Goal: Communication & Community: Share content

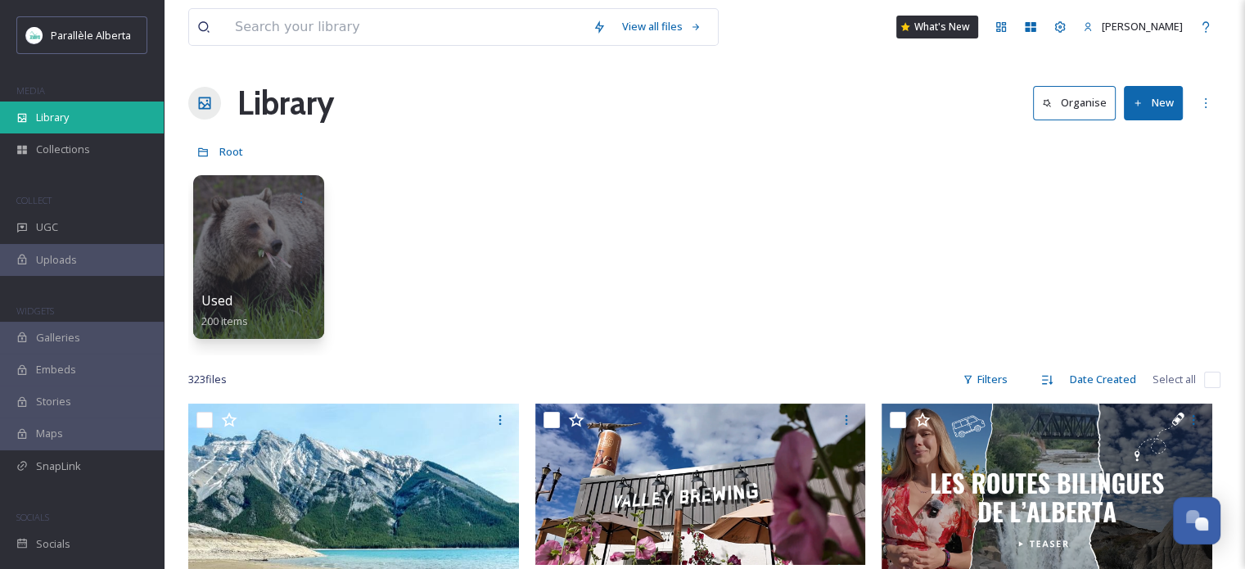
click at [44, 116] on span "Library" at bounding box center [52, 118] width 33 height 16
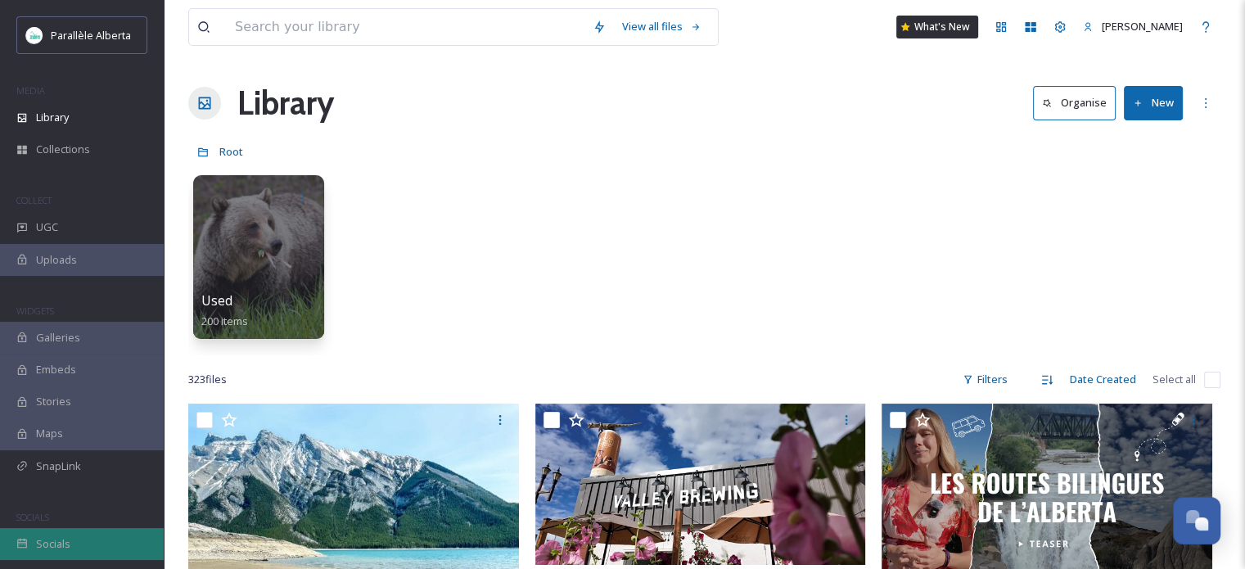
click at [69, 545] on div "Socials" at bounding box center [82, 544] width 164 height 32
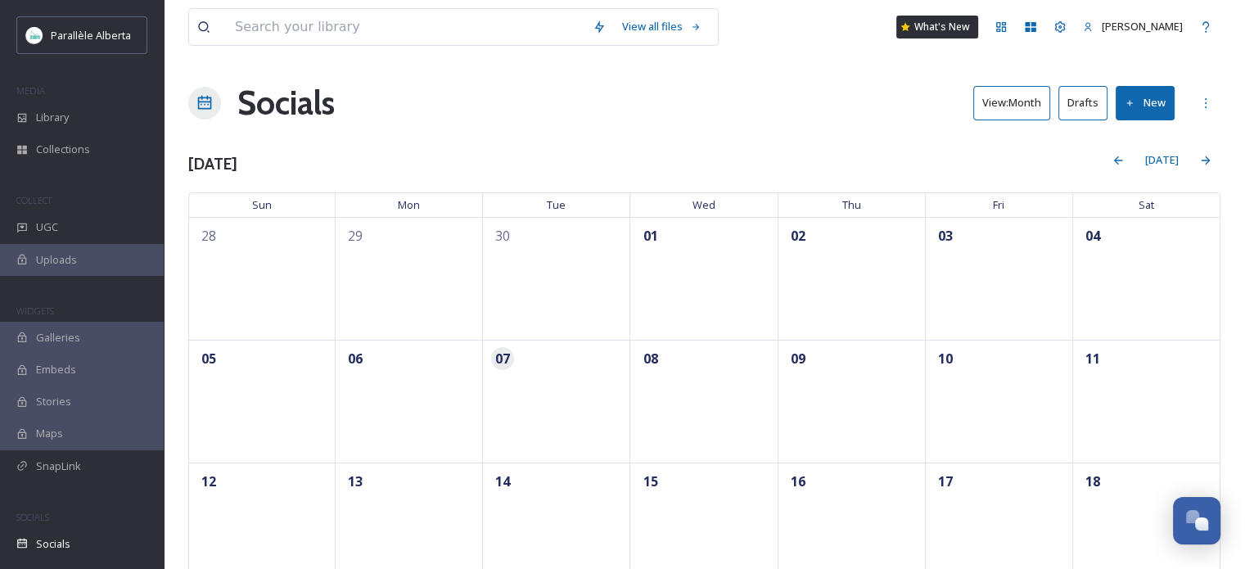
click at [1007, 91] on button "View: Month" at bounding box center [1012, 103] width 77 height 34
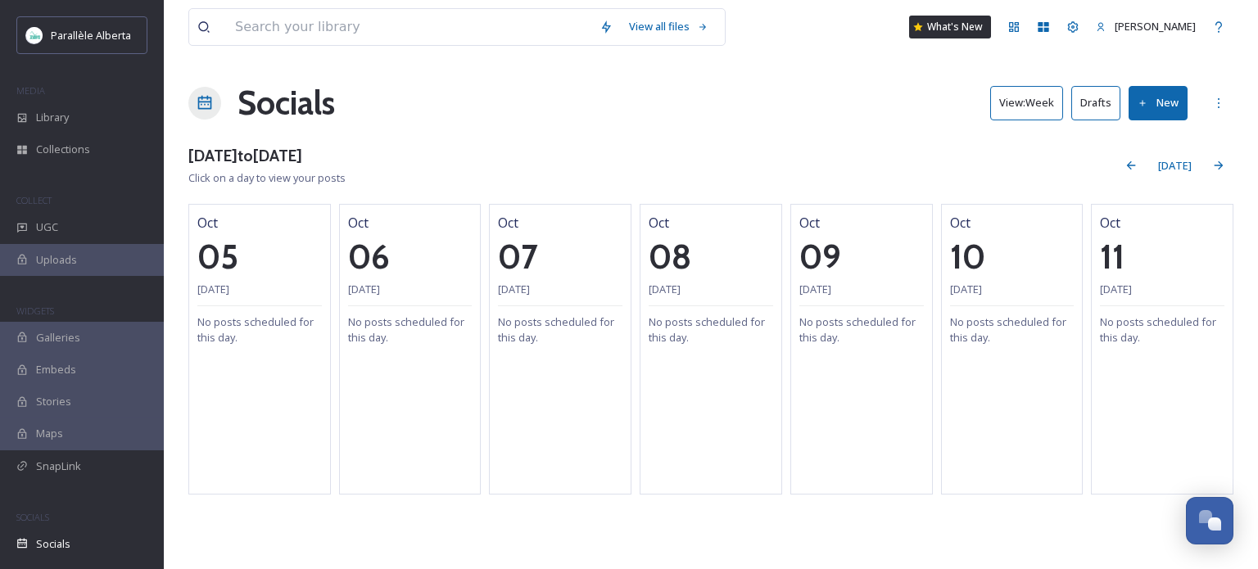
drag, startPoint x: 521, startPoint y: 123, endPoint x: 635, endPoint y: 111, distance: 114.4
click at [521, 123] on div "Socials View: Week Drafts New" at bounding box center [710, 103] width 1045 height 49
click at [94, 116] on div "Library" at bounding box center [82, 118] width 164 height 32
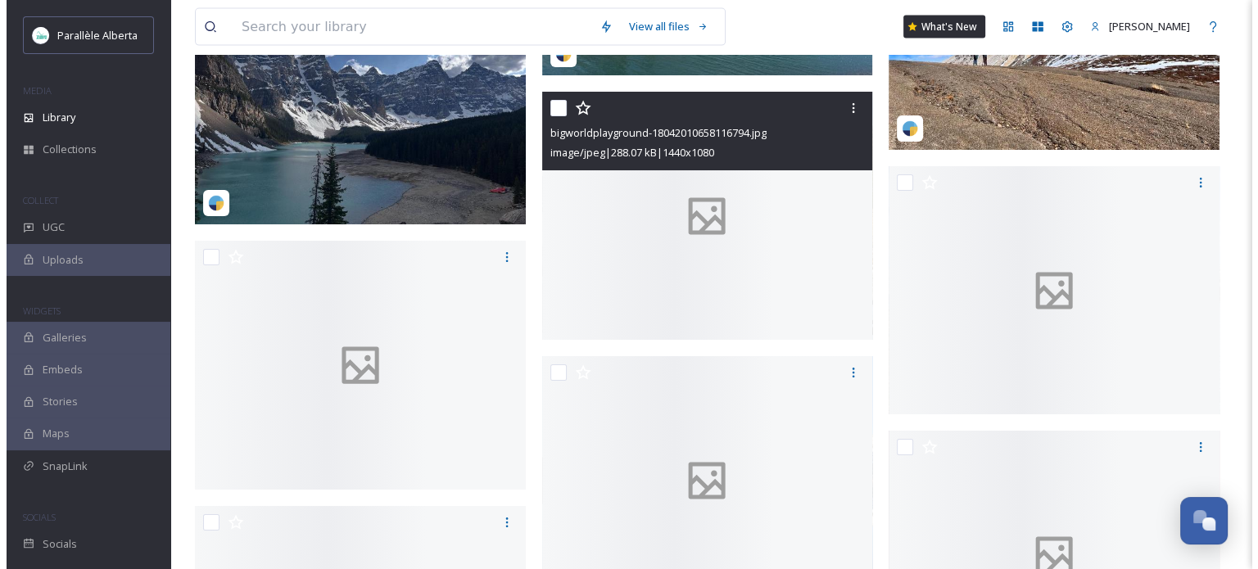
scroll to position [16294, 0]
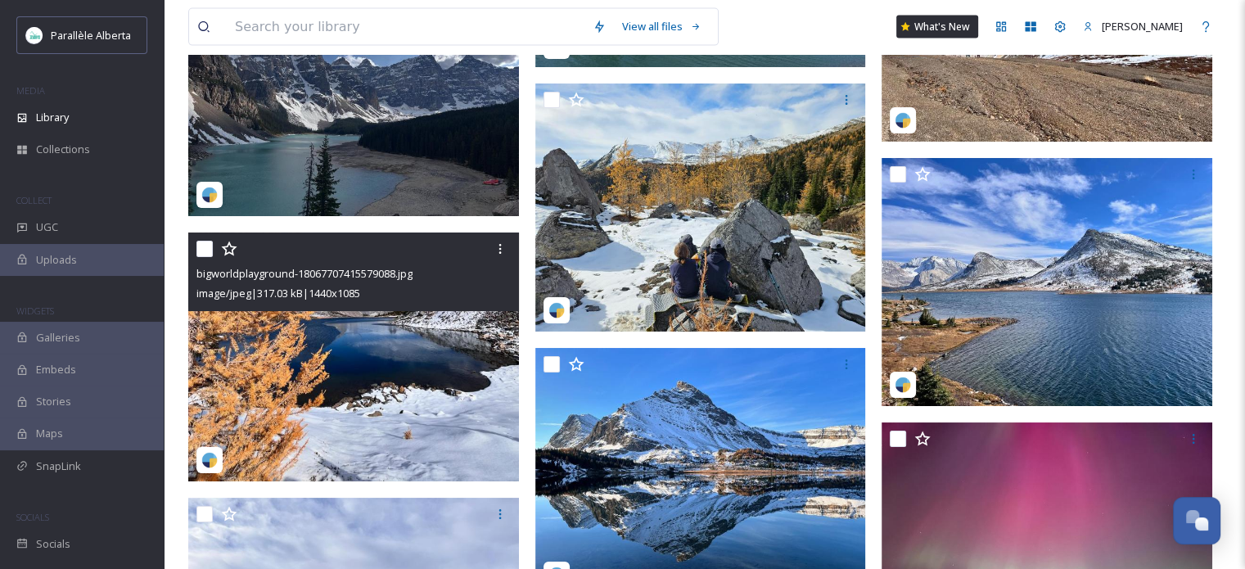
click at [359, 318] on img at bounding box center [353, 357] width 331 height 249
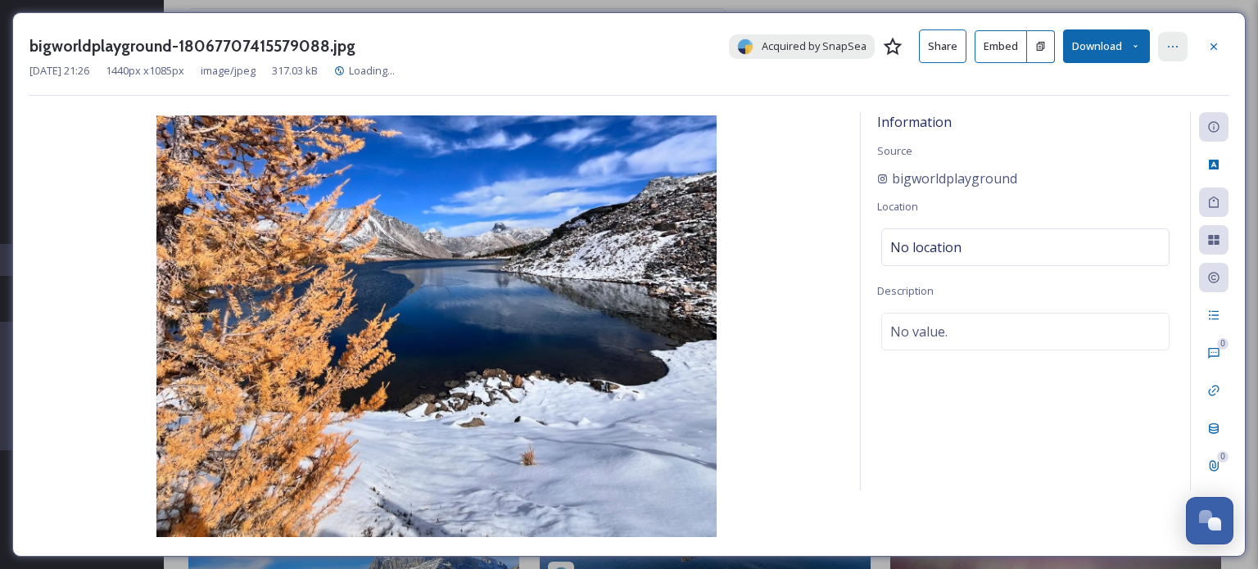
click at [1163, 42] on div at bounding box center [1172, 46] width 29 height 29
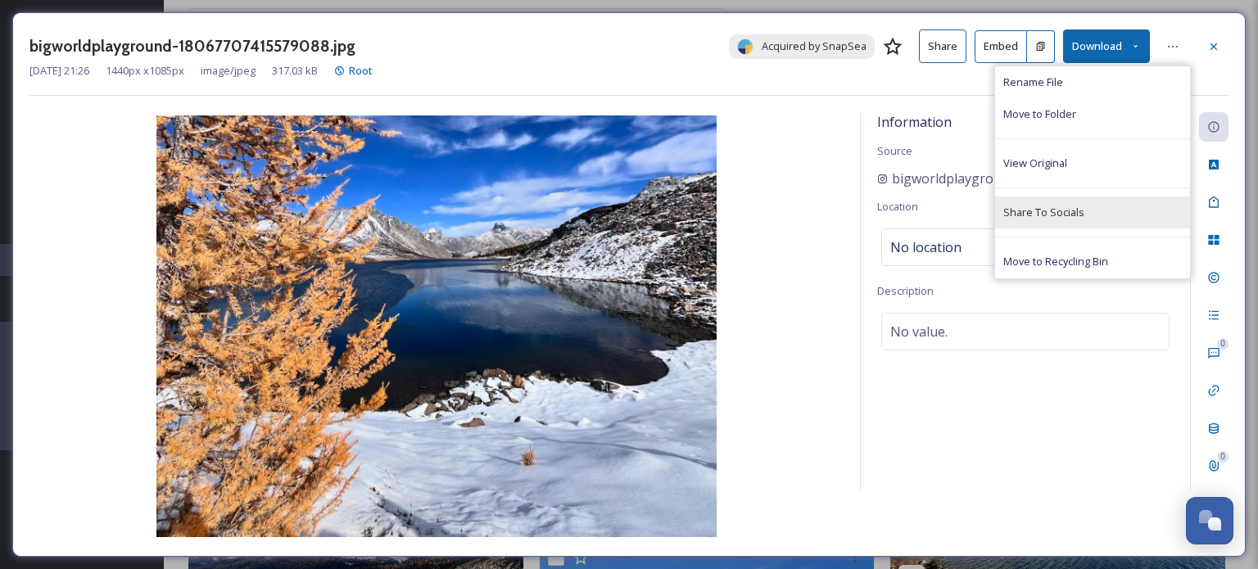
click at [1058, 213] on span "Share To Socials" at bounding box center [1043, 213] width 81 height 16
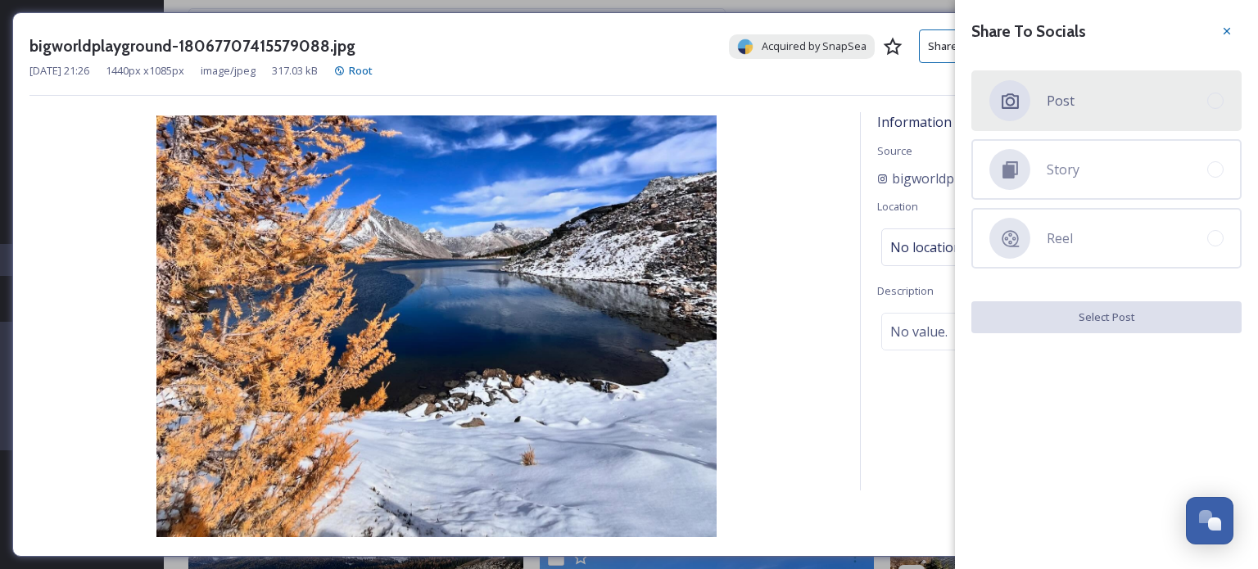
click at [1070, 100] on span "Post" at bounding box center [1060, 101] width 28 height 20
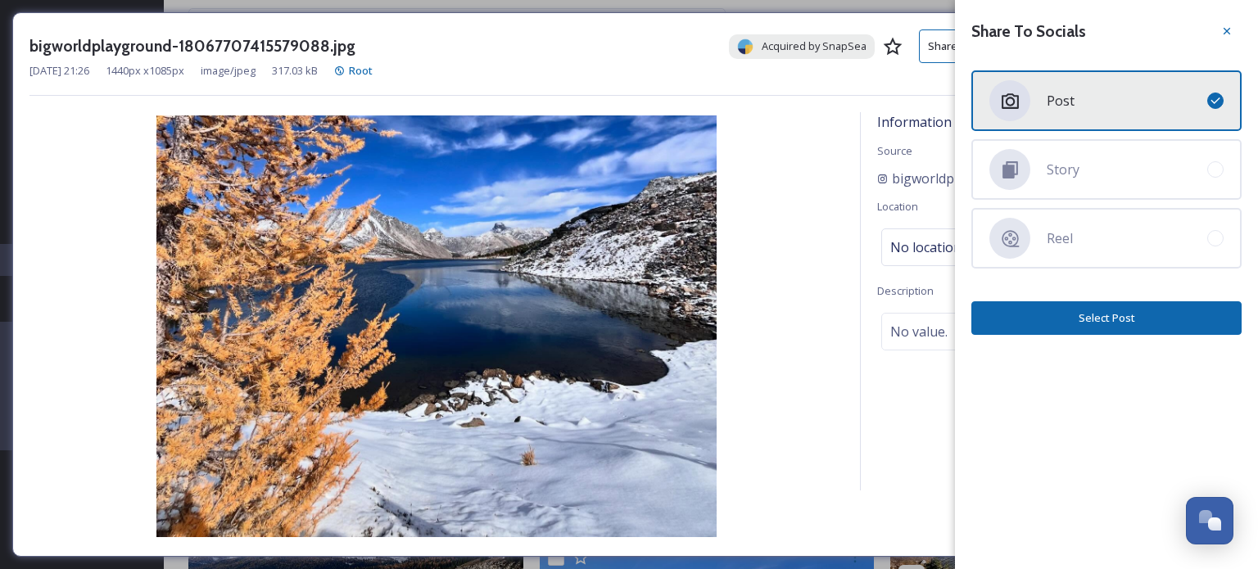
click at [1136, 322] on button "Select Post" at bounding box center [1106, 318] width 270 height 34
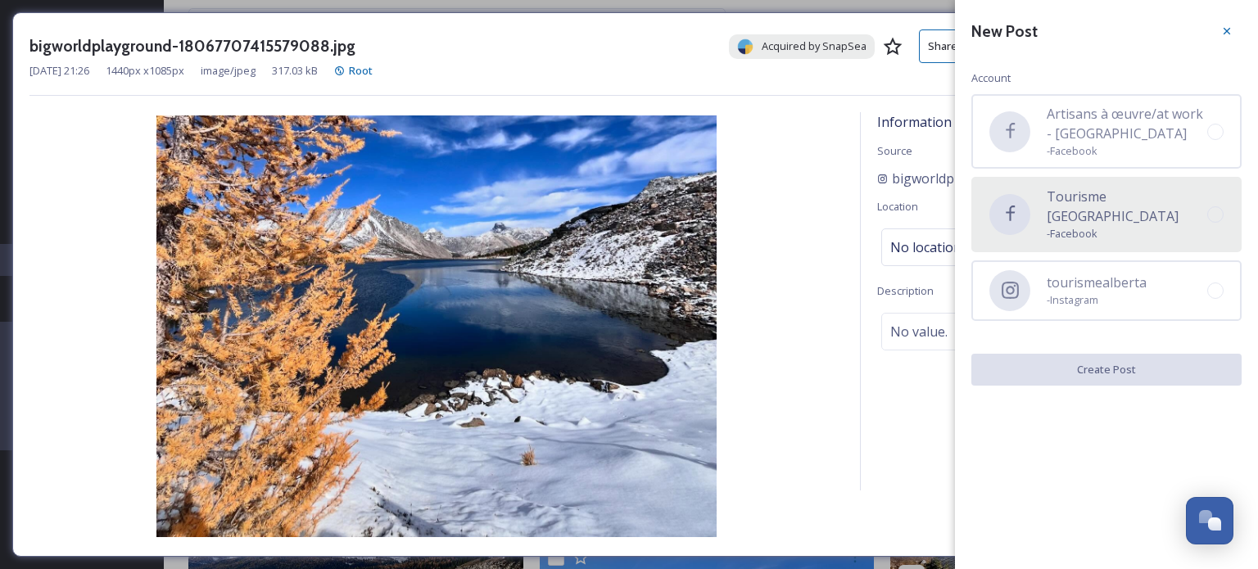
click at [1124, 199] on span "Tourisme [GEOGRAPHIC_DATA]" at bounding box center [1126, 206] width 160 height 39
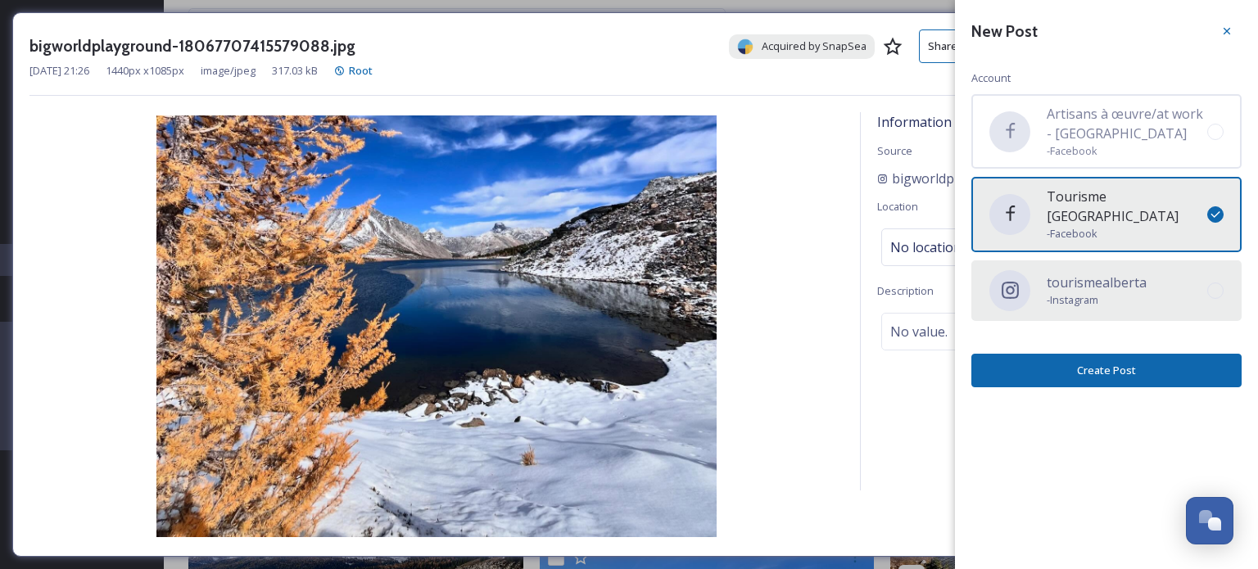
click at [1123, 273] on span "tourismealberta" at bounding box center [1096, 283] width 100 height 20
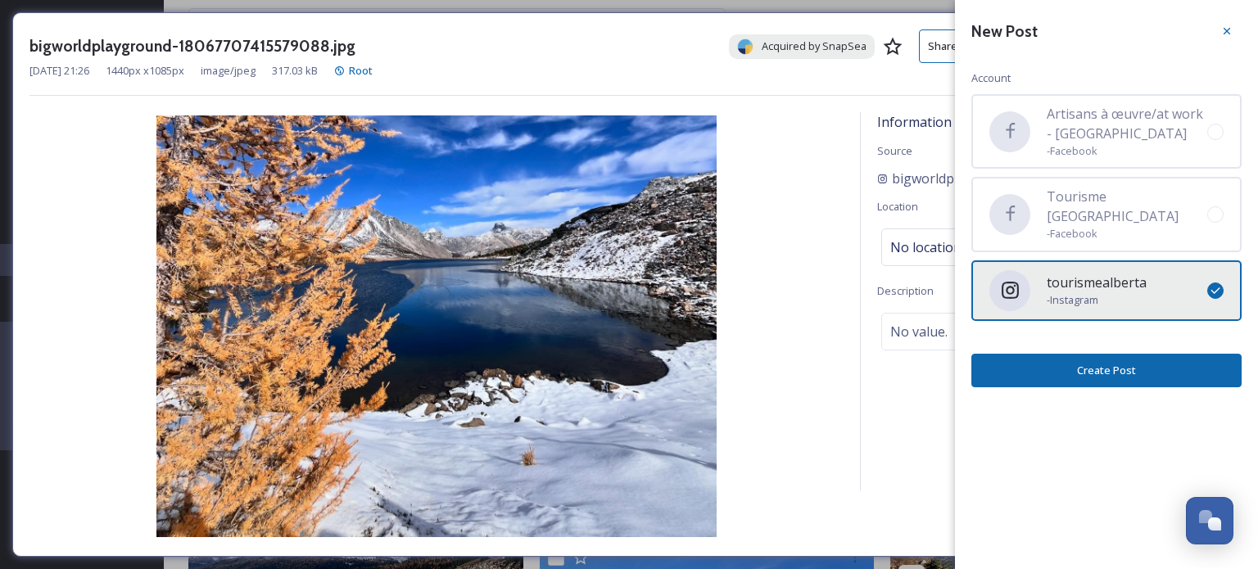
click at [1114, 363] on button "Create Post" at bounding box center [1106, 371] width 270 height 34
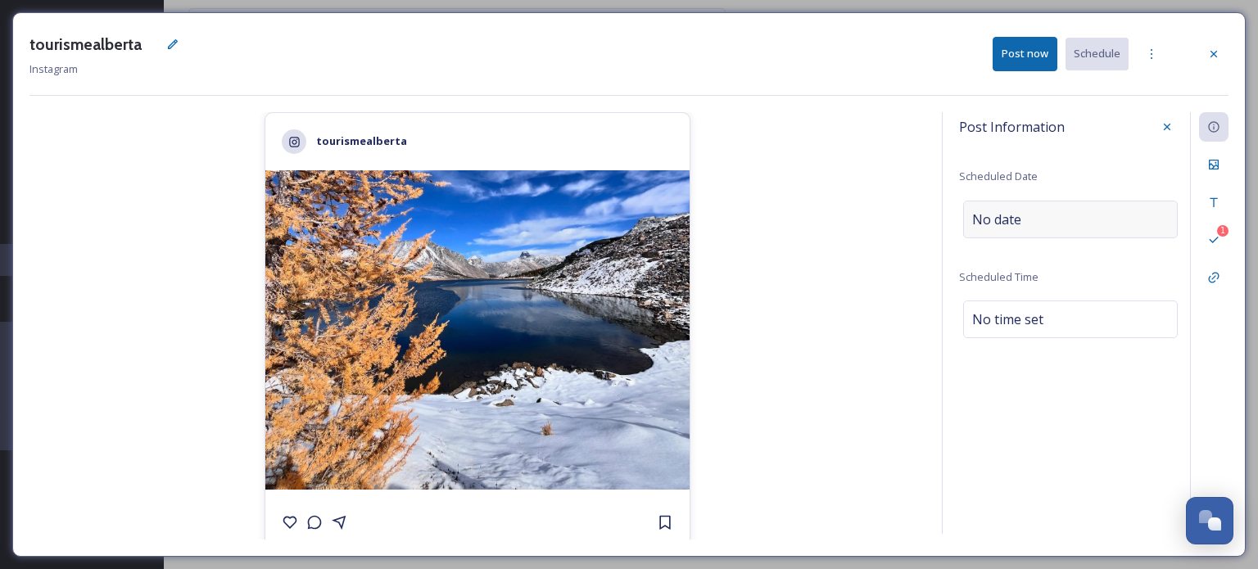
click at [997, 215] on span "No date" at bounding box center [996, 220] width 49 height 20
click at [997, 215] on input "text" at bounding box center [1044, 219] width 163 height 36
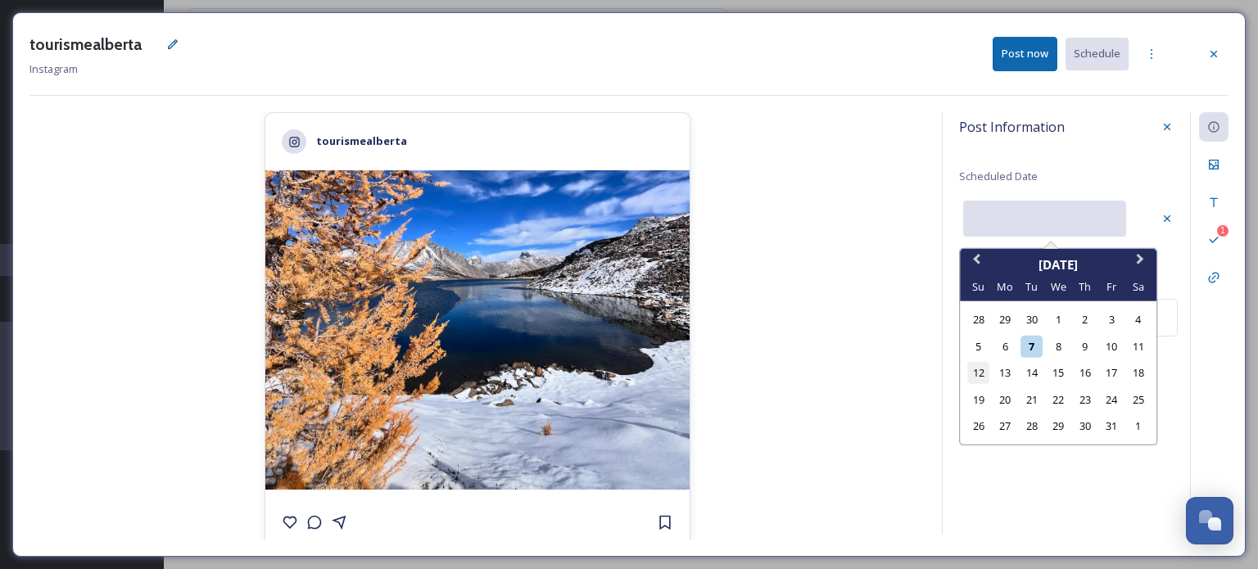
click at [979, 374] on div "12" at bounding box center [978, 373] width 22 height 22
type input "[DATE]"
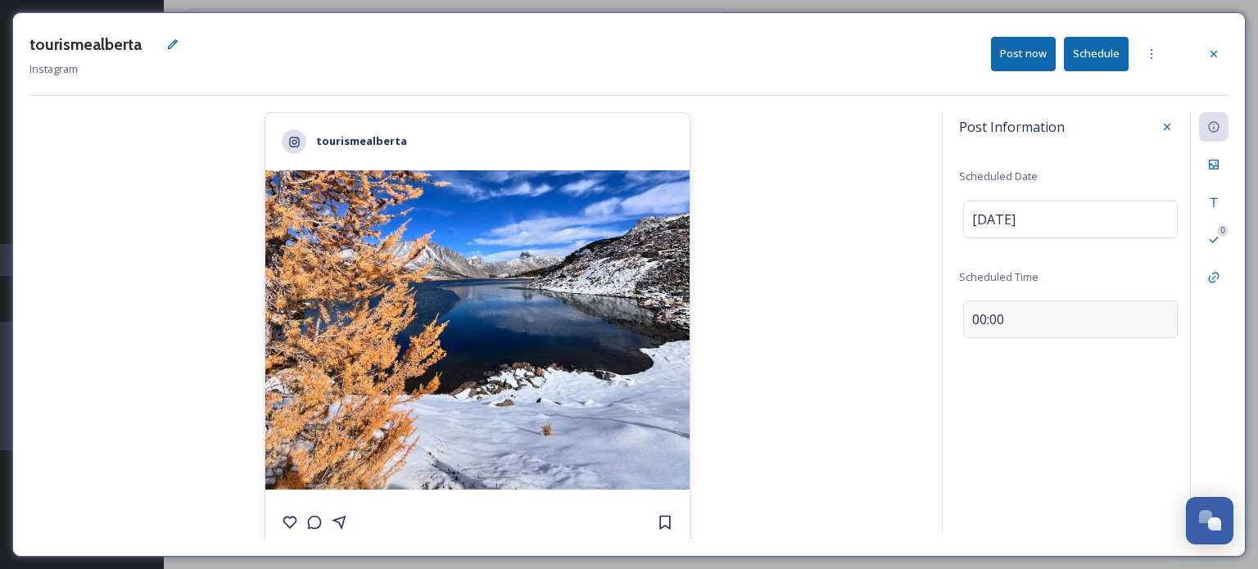
click at [983, 316] on span "00:00" at bounding box center [988, 320] width 32 height 20
click at [977, 314] on input "09:22" at bounding box center [1014, 315] width 110 height 39
type input "08:00"
click at [1164, 321] on icon at bounding box center [1166, 316] width 13 height 13
click at [1213, 160] on icon at bounding box center [1213, 164] width 13 height 13
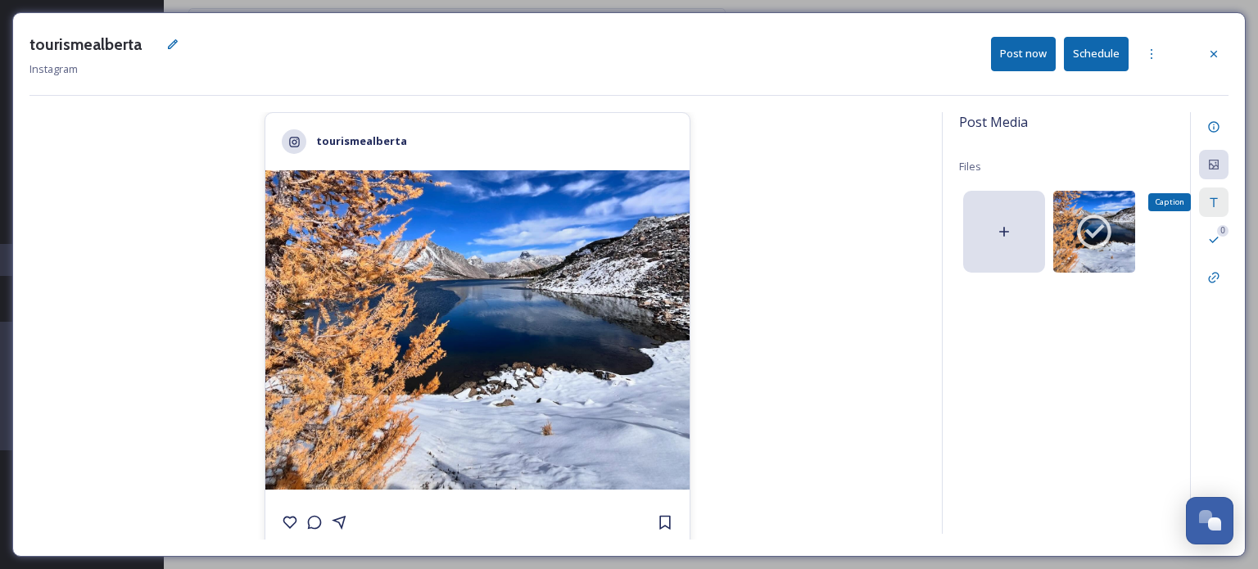
click at [1204, 206] on div "Caption" at bounding box center [1213, 202] width 29 height 29
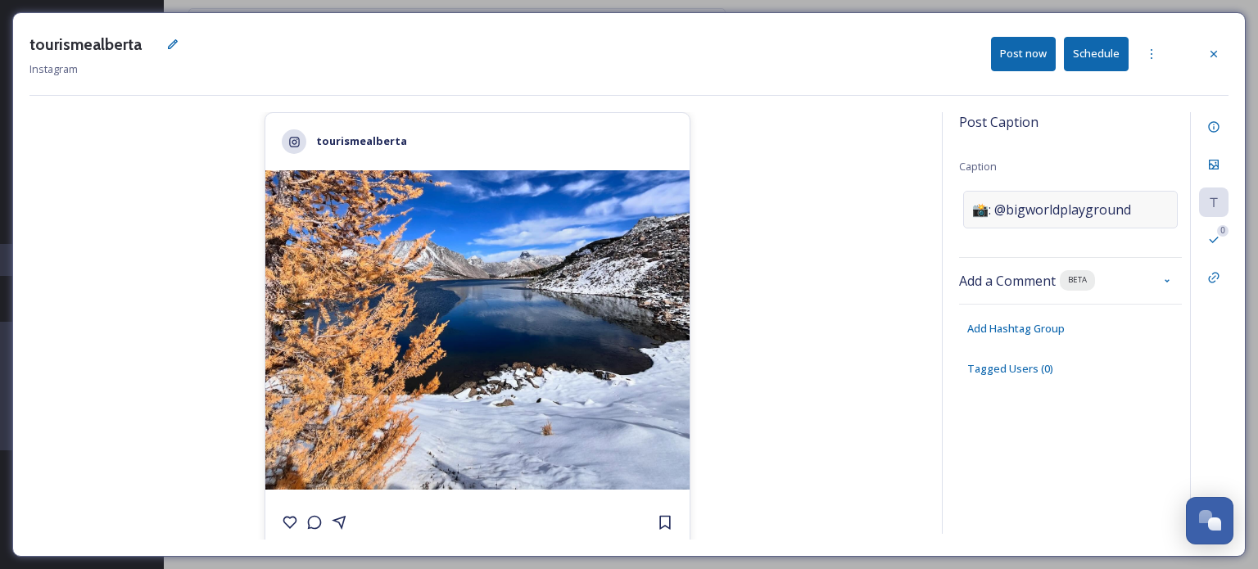
click at [1038, 202] on span "📸: @bigworldplayground" at bounding box center [1051, 210] width 159 height 20
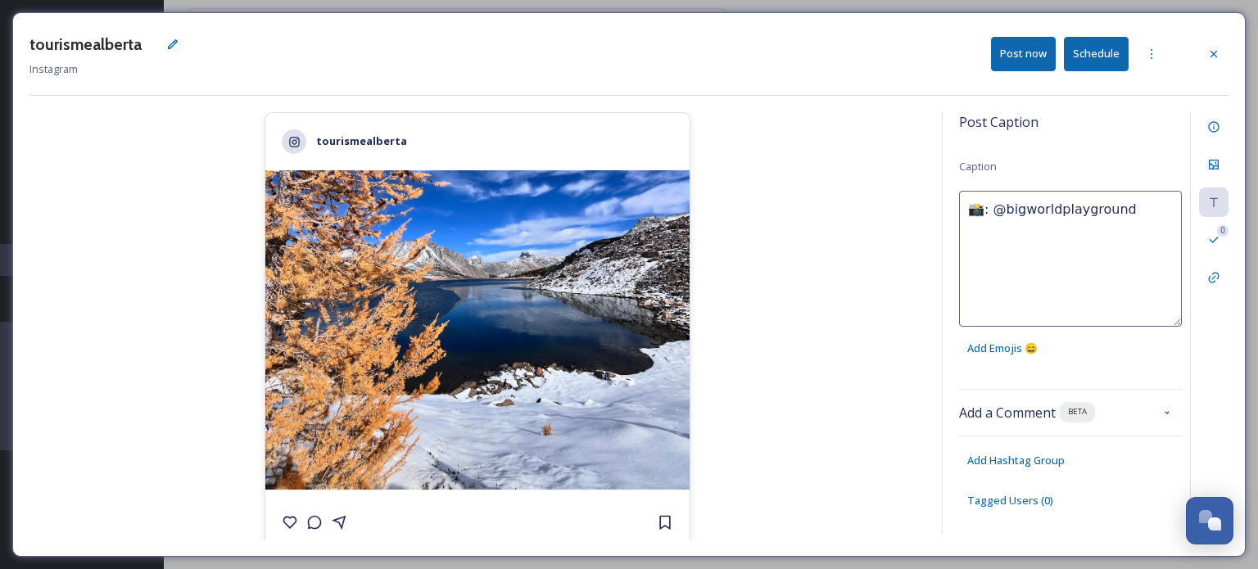
click at [976, 196] on textarea "📸: @bigworldplayground" at bounding box center [1070, 259] width 223 height 136
paste textarea "Les premières neiges sont tombées sur les sommets de l’Alberta, transformant le…"
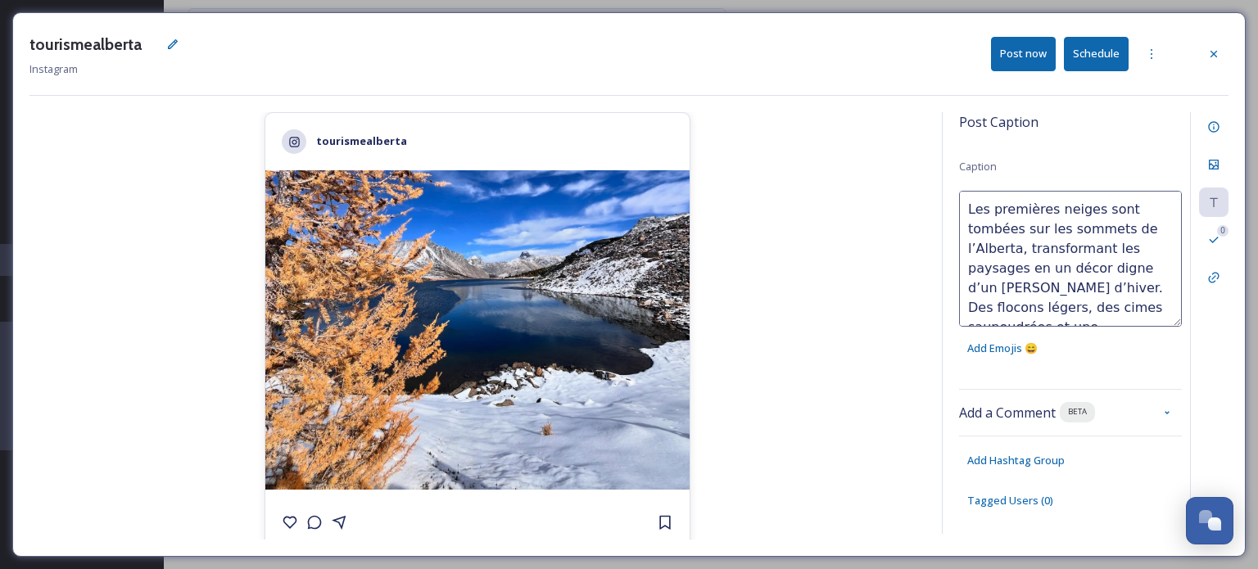
click at [1107, 294] on textarea "Les premières neiges sont tombées sur les sommets de l’Alberta, transformant le…" at bounding box center [1070, 259] width 223 height 136
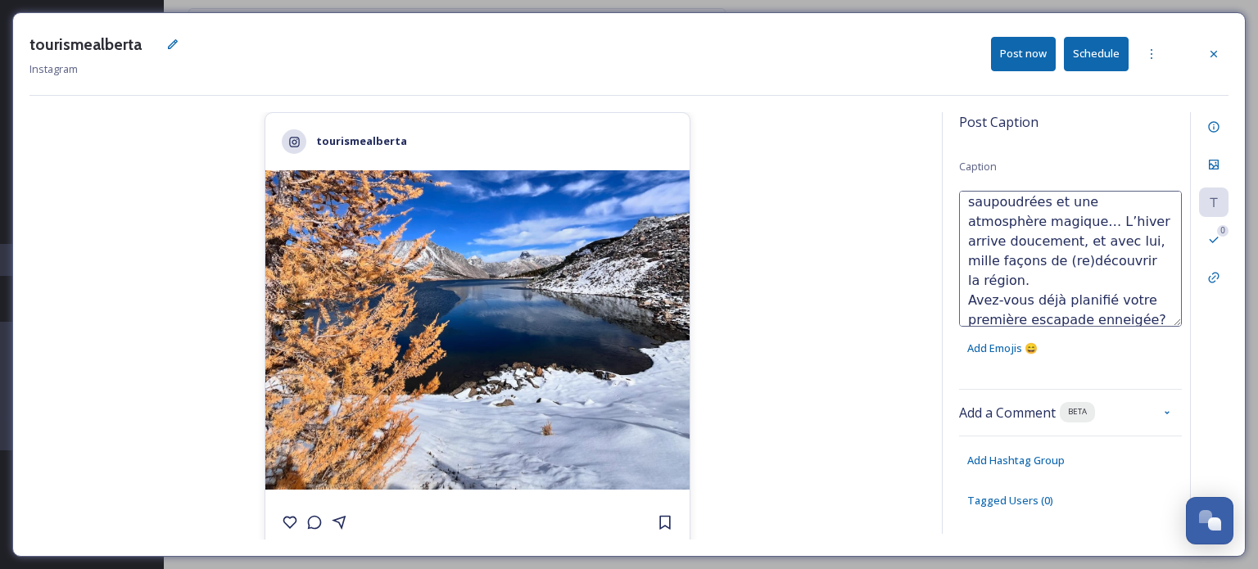
scroll to position [164, 0]
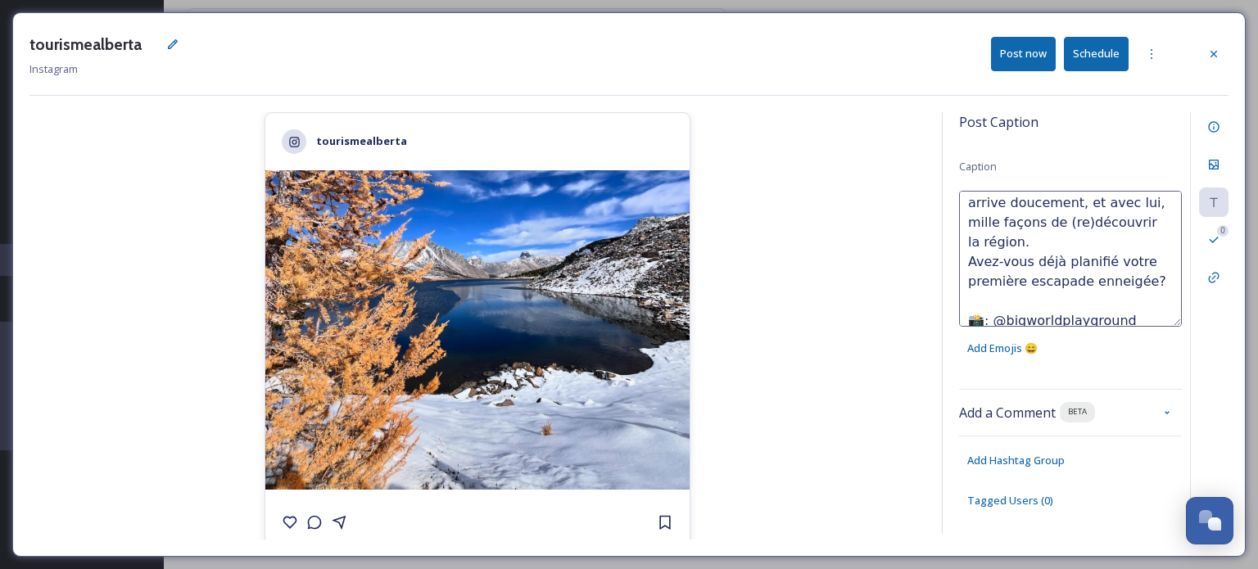
click at [1144, 285] on textarea "Les premières neiges sont tombées sur les sommets de l’Alberta, transformant le…" at bounding box center [1070, 259] width 223 height 136
paste textarea "❄️"
type textarea "Les premières neiges sont tombées sur les sommets de l’Alberta, transformant le…"
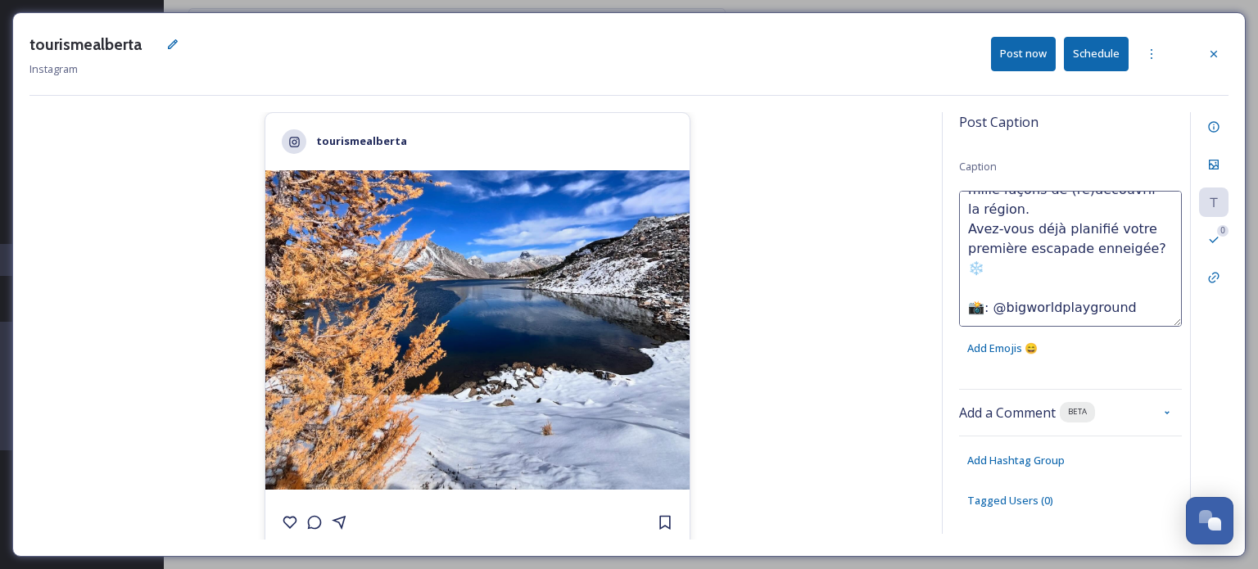
scroll to position [5, 0]
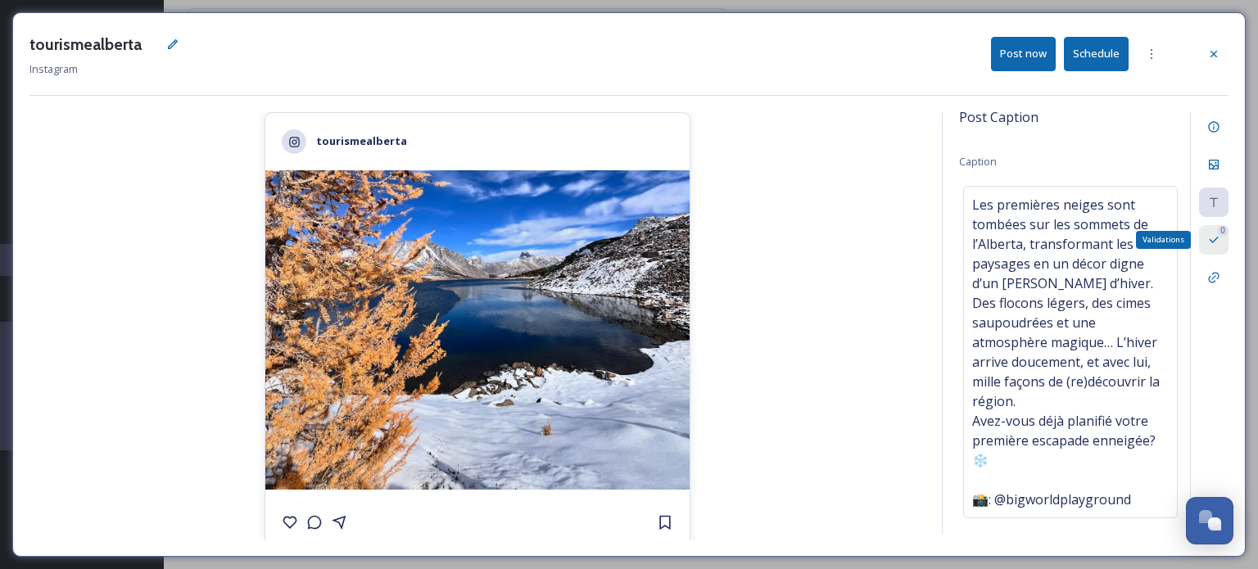
click at [1213, 235] on icon at bounding box center [1213, 239] width 13 height 13
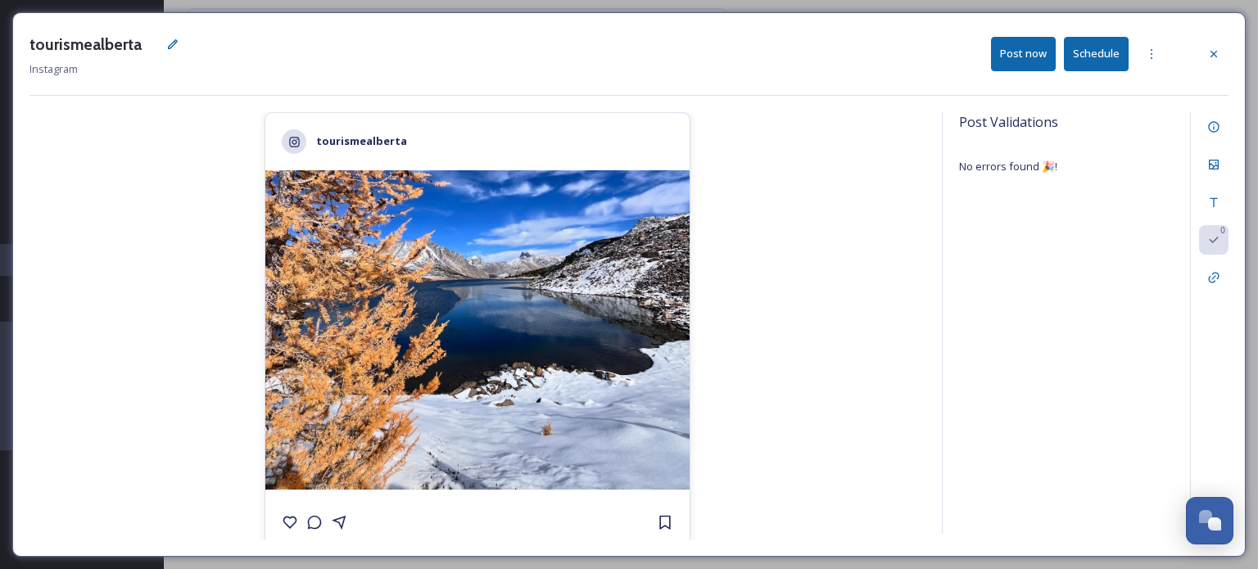
click at [1100, 59] on button "Schedule" at bounding box center [1096, 54] width 65 height 34
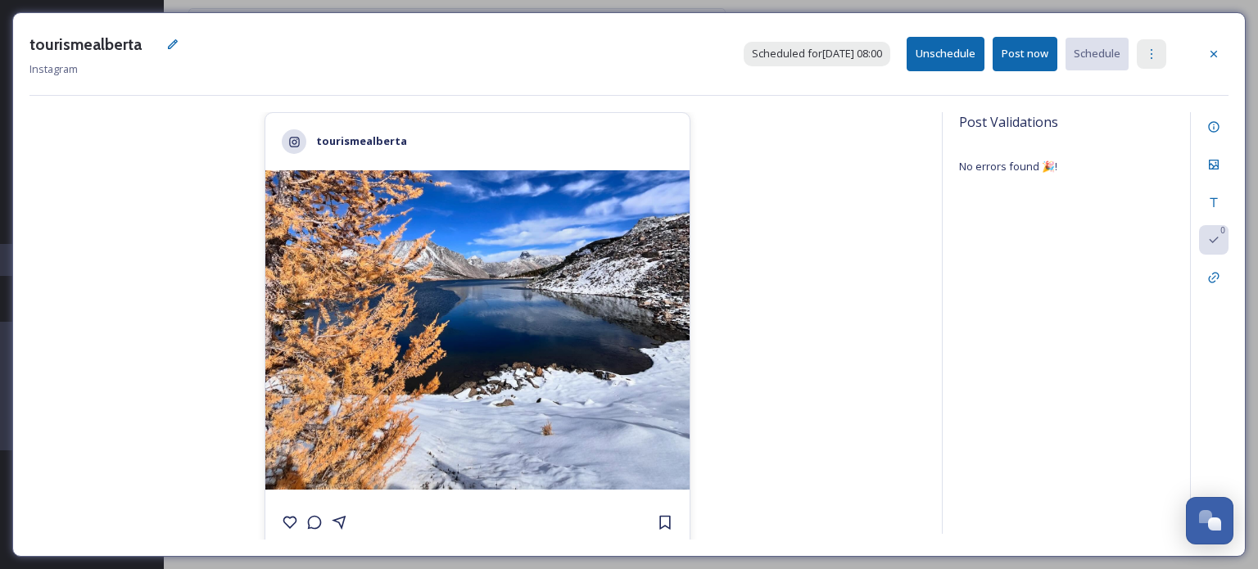
click at [1146, 51] on icon at bounding box center [1151, 53] width 13 height 13
click at [1136, 93] on span "Duplicate Post" at bounding box center [1122, 90] width 70 height 16
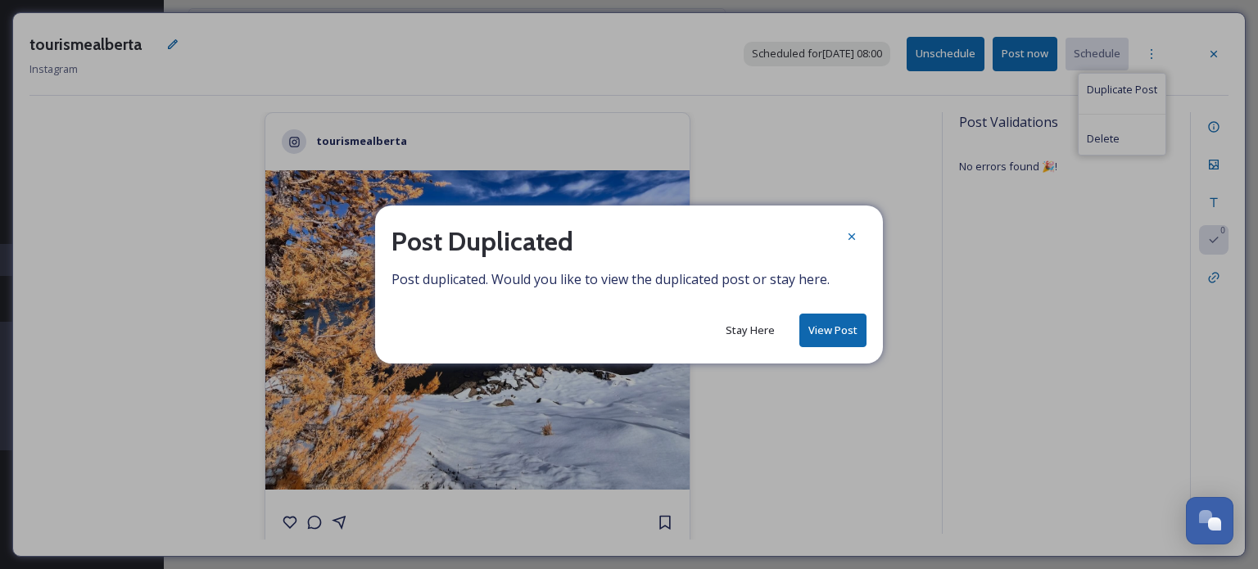
click at [843, 330] on button "View Post" at bounding box center [832, 331] width 67 height 34
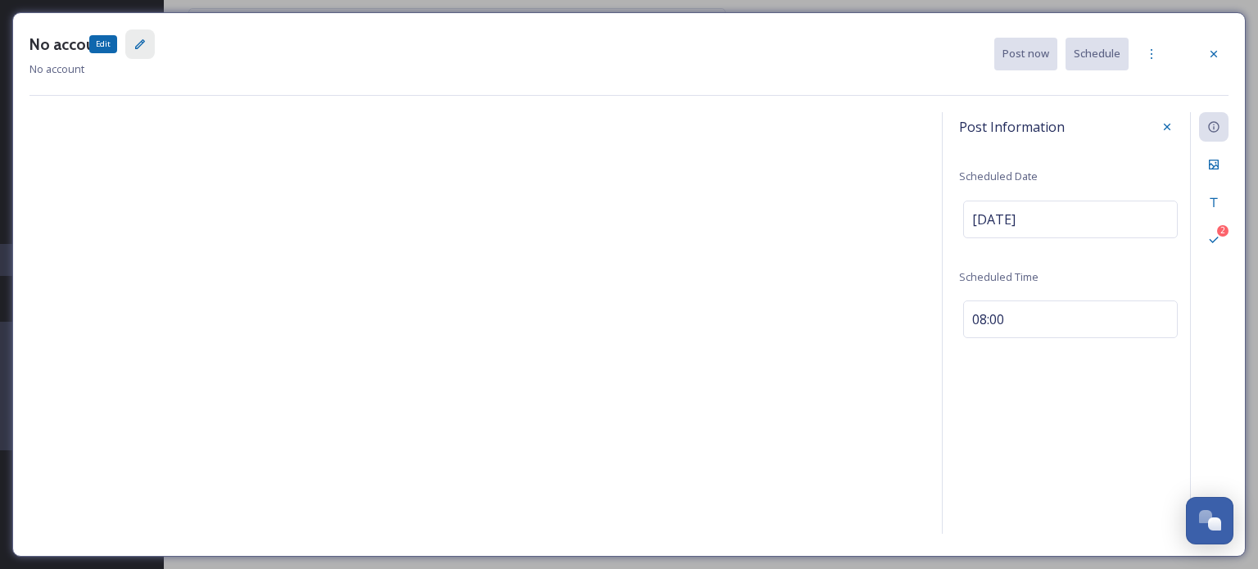
click at [142, 49] on icon at bounding box center [139, 44] width 13 height 13
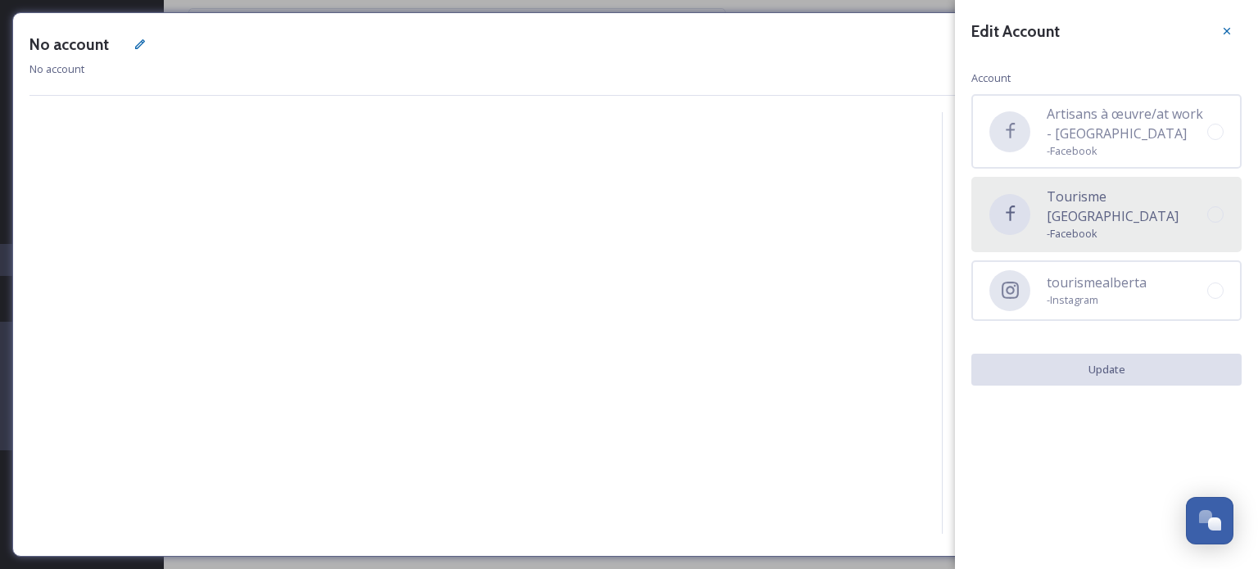
click at [1106, 206] on span "Tourisme [GEOGRAPHIC_DATA]" at bounding box center [1126, 206] width 160 height 39
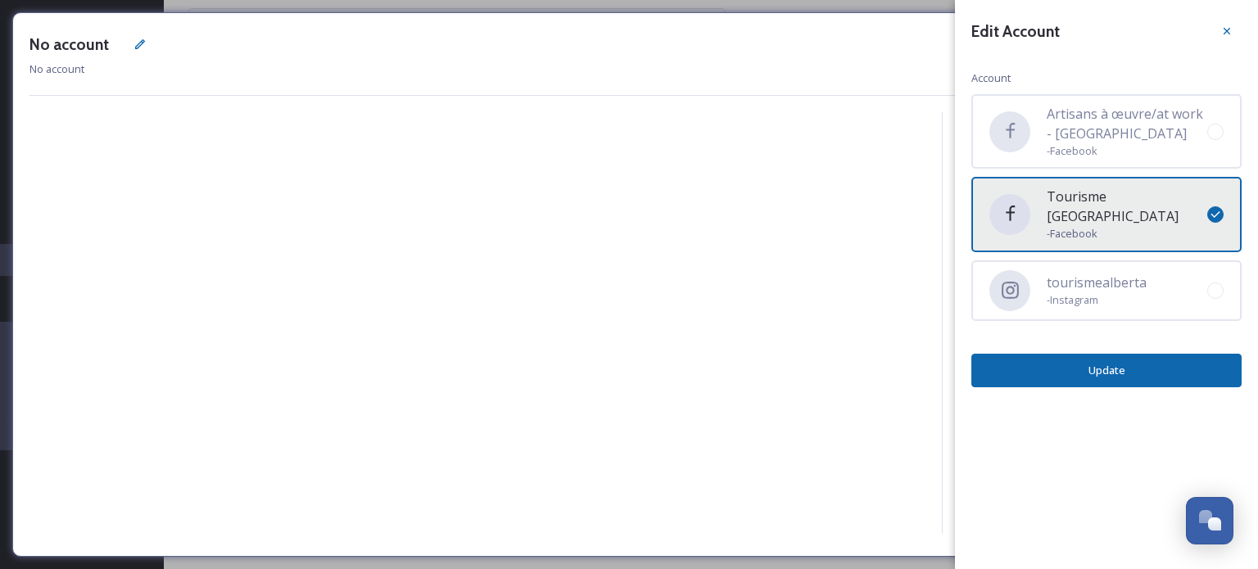
click at [1165, 354] on button "Update" at bounding box center [1106, 371] width 270 height 34
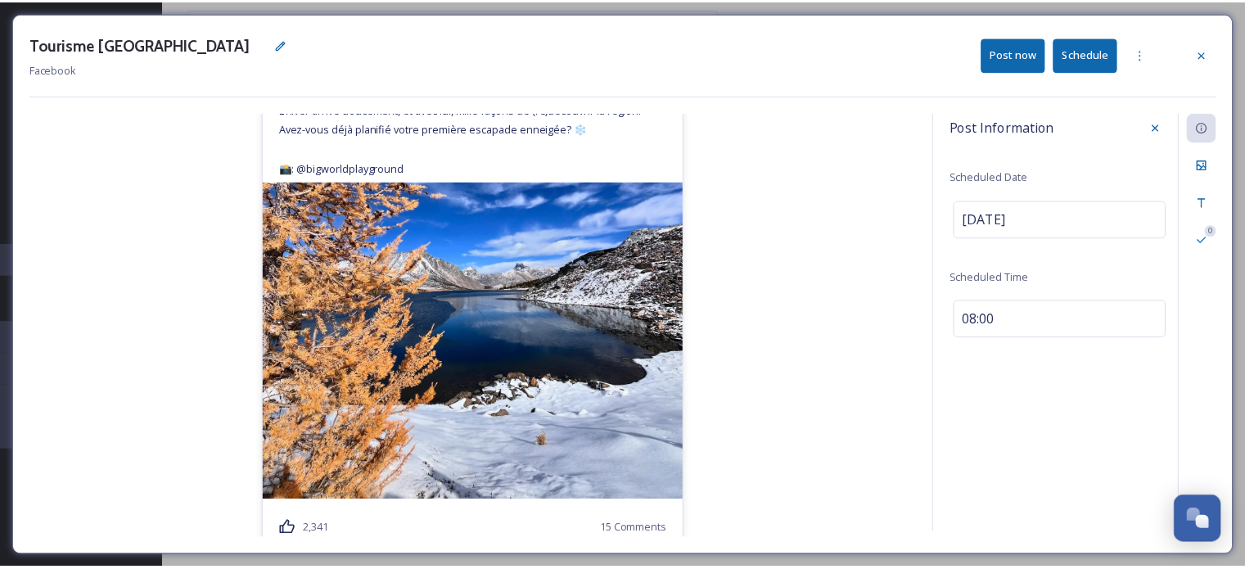
scroll to position [191, 0]
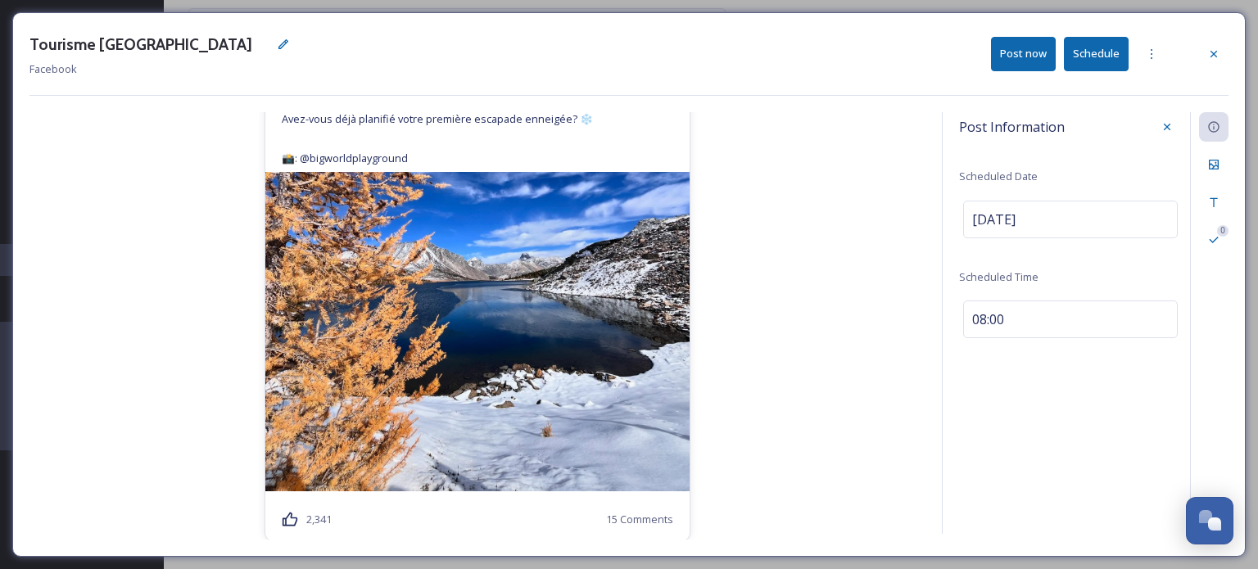
click at [1097, 52] on button "Schedule" at bounding box center [1096, 54] width 65 height 34
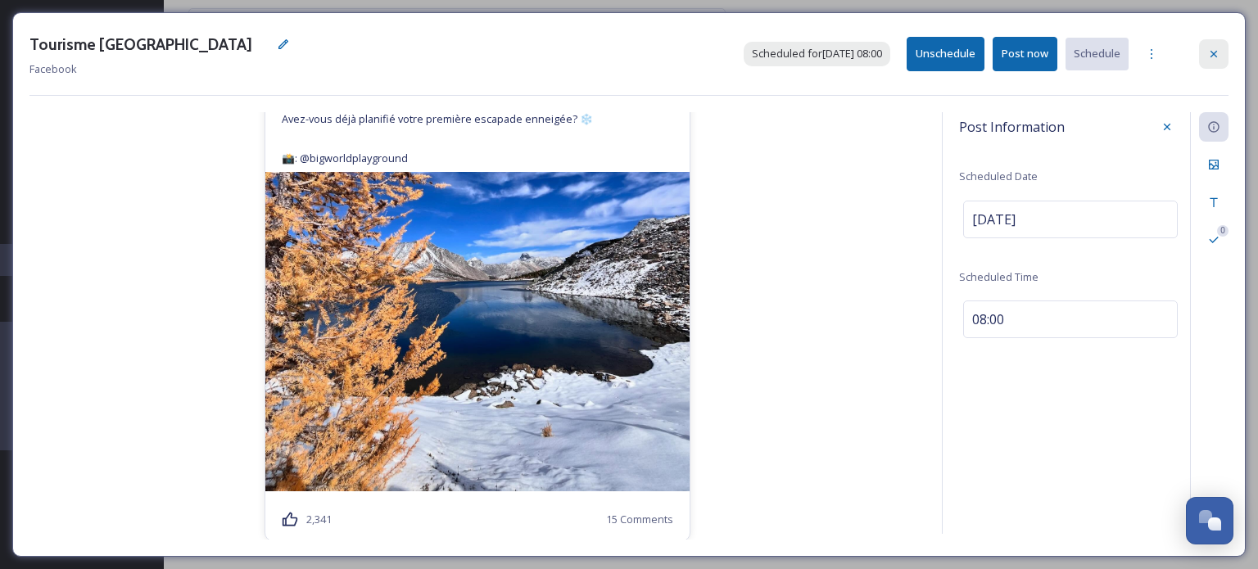
click at [1217, 53] on icon at bounding box center [1213, 53] width 13 height 13
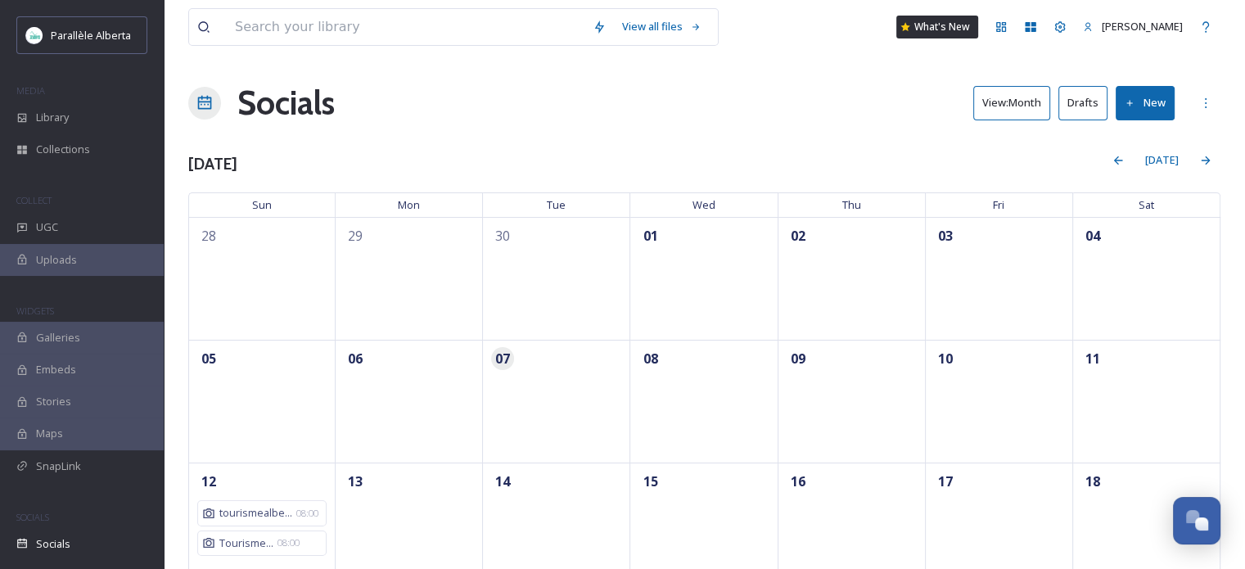
click at [1005, 105] on button "View: Month" at bounding box center [1012, 103] width 77 height 34
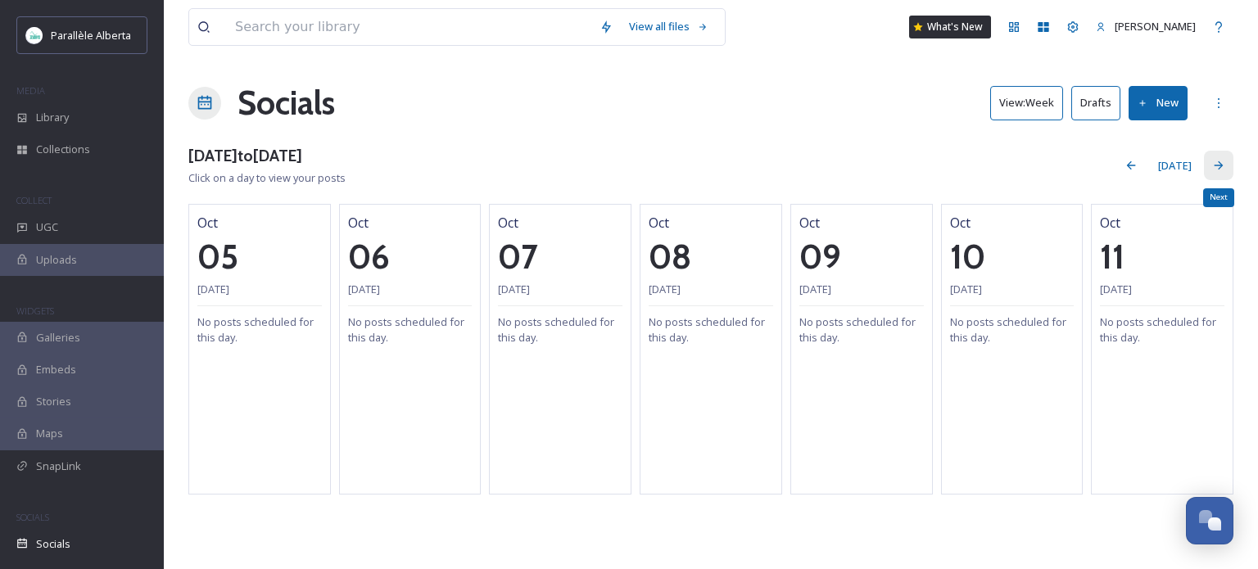
click at [1221, 170] on icon at bounding box center [1218, 165] width 13 height 13
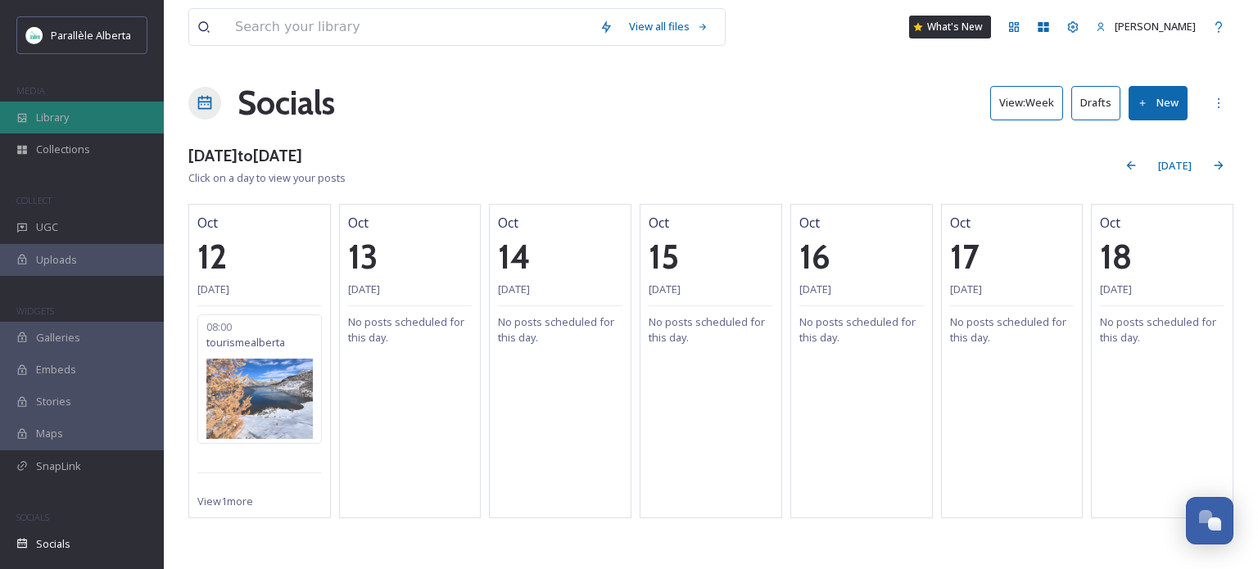
click at [62, 117] on span "Library" at bounding box center [52, 118] width 33 height 16
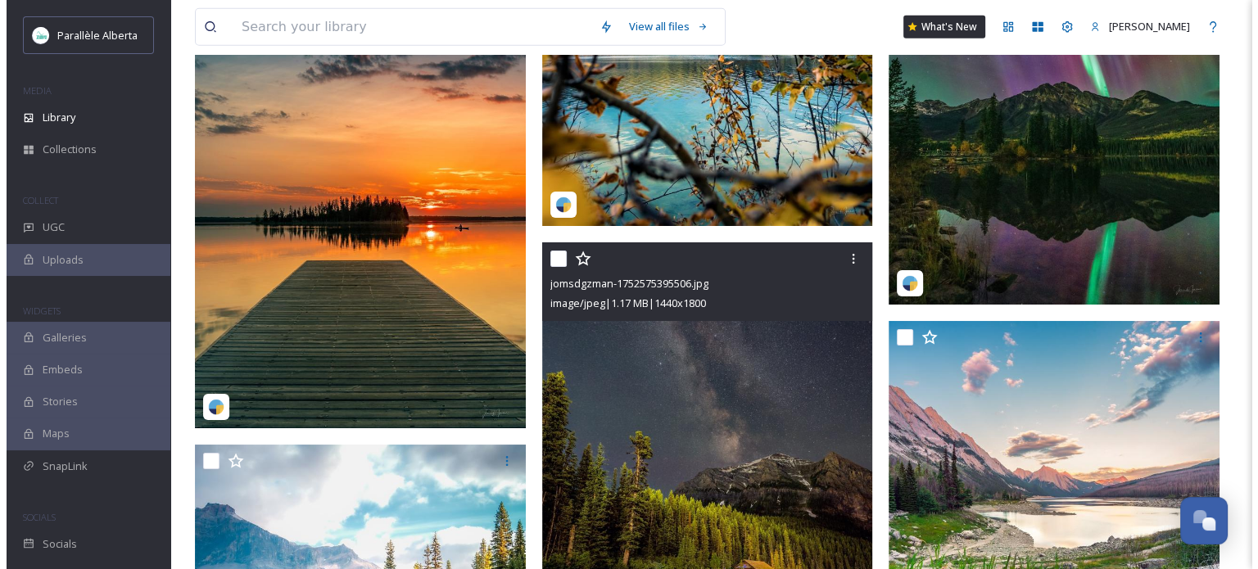
scroll to position [10481, 0]
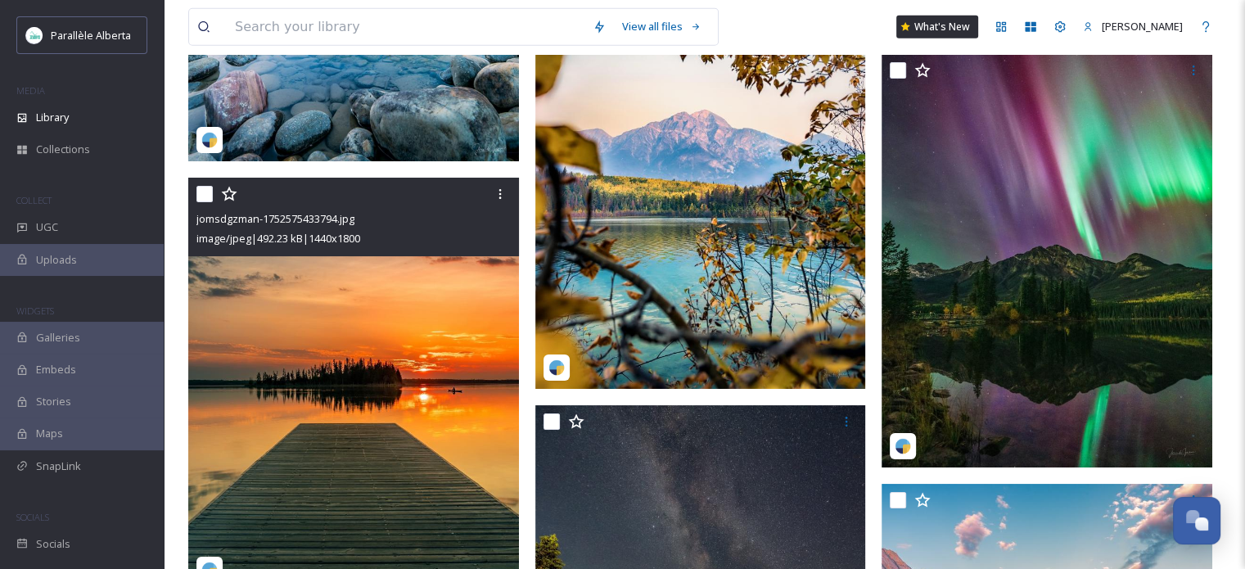
click at [395, 322] on img at bounding box center [353, 384] width 331 height 413
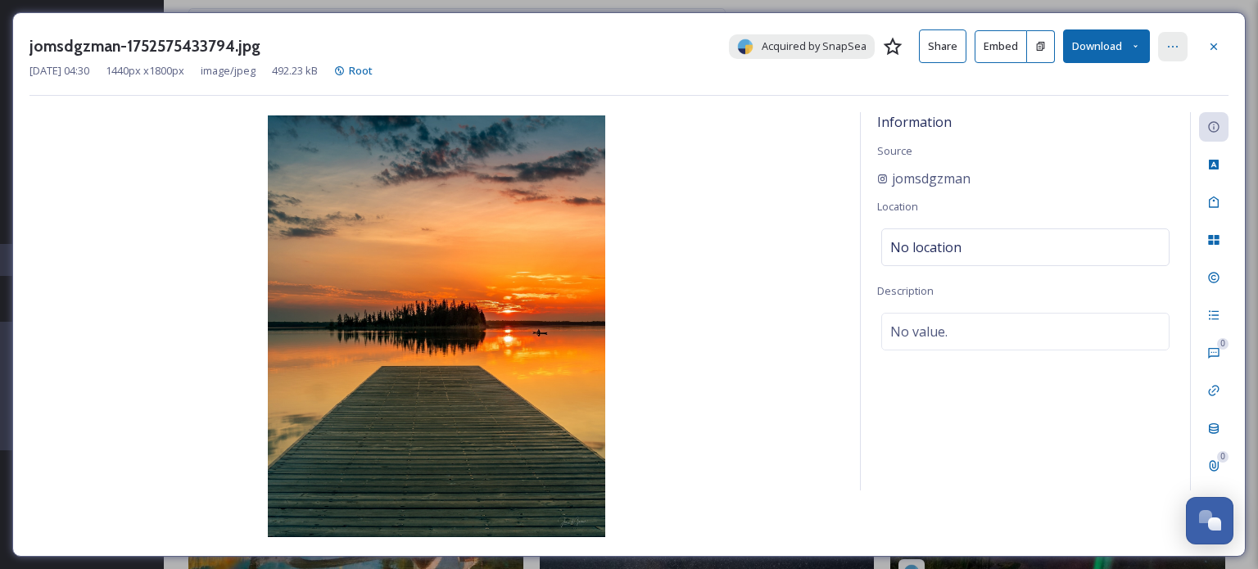
click at [1174, 48] on icon at bounding box center [1172, 46] width 13 height 13
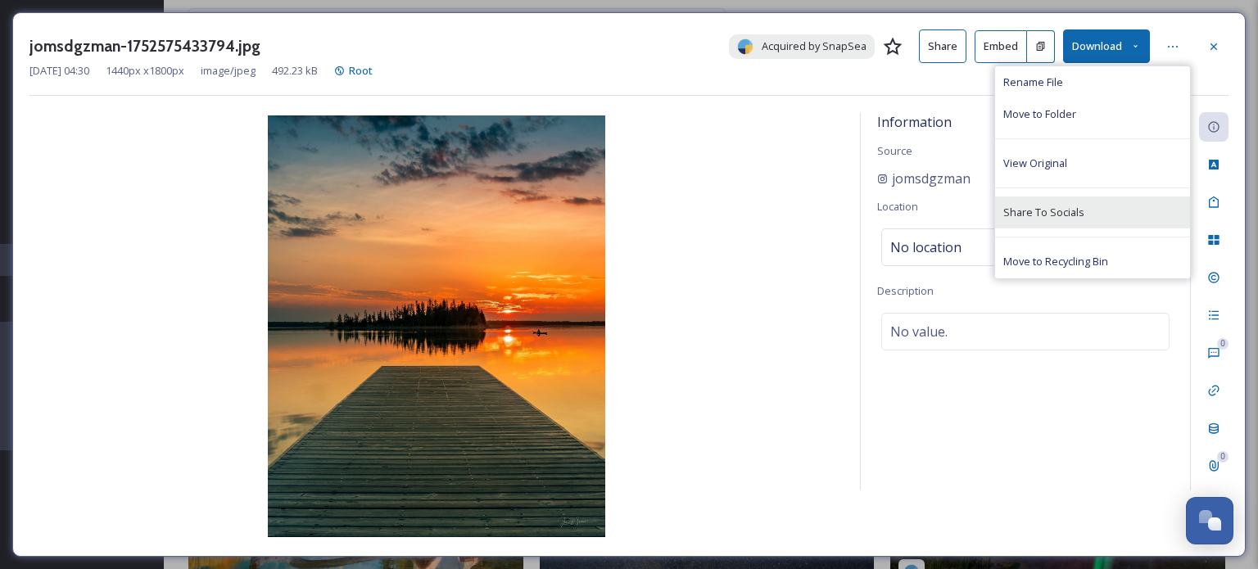
click at [1068, 224] on div "Share To Socials" at bounding box center [1092, 213] width 195 height 32
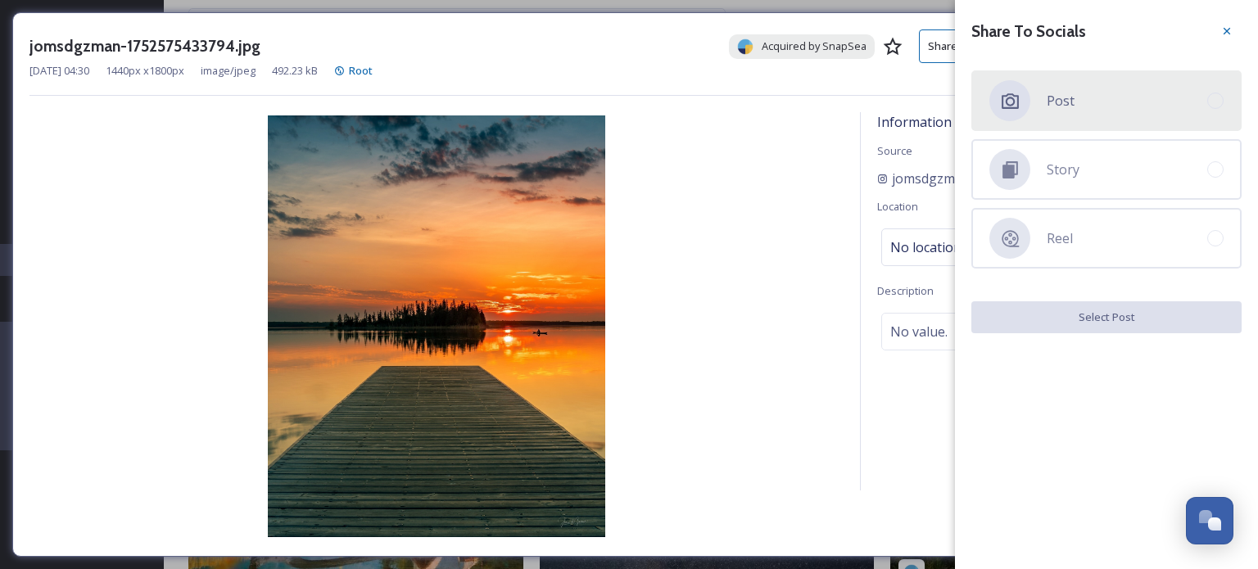
click at [1062, 103] on span "Post" at bounding box center [1060, 101] width 28 height 20
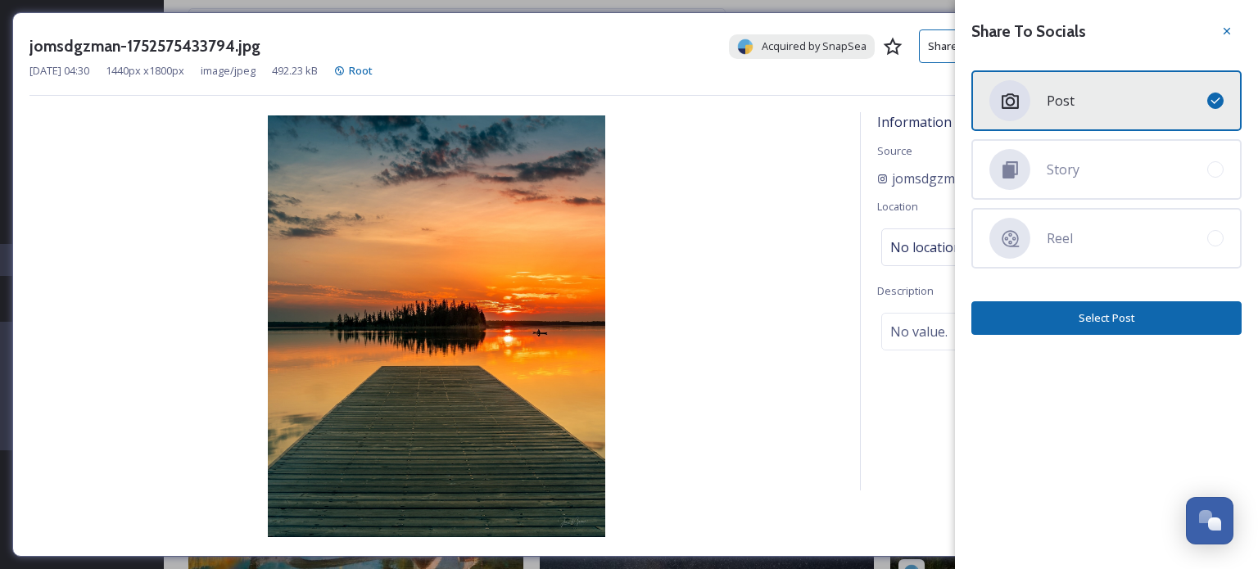
click at [1127, 309] on button "Select Post" at bounding box center [1106, 318] width 270 height 34
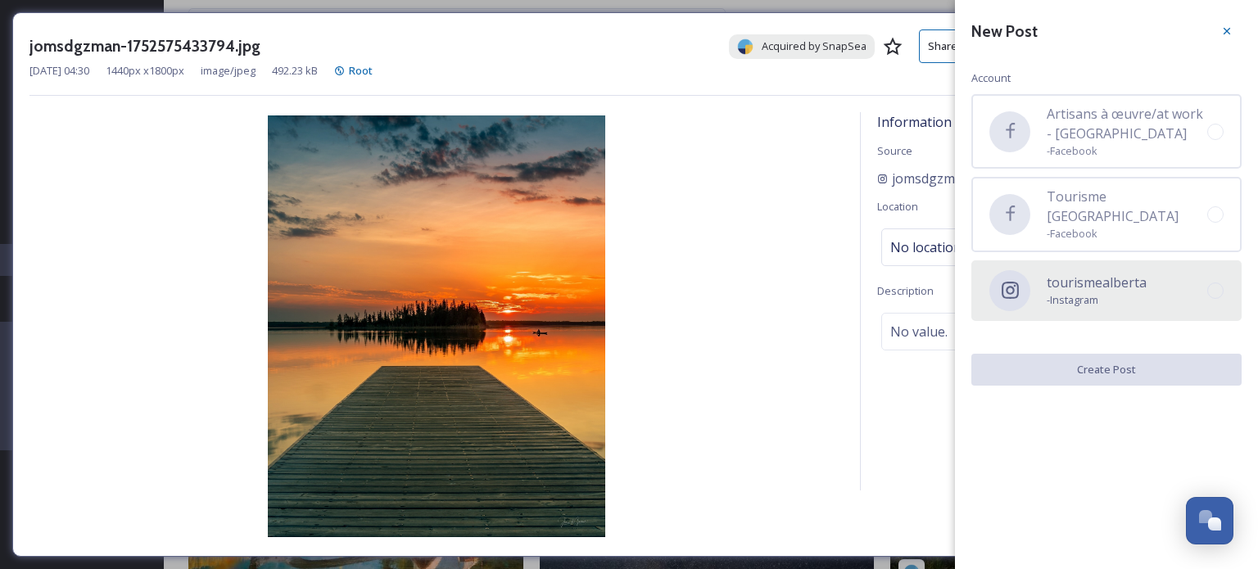
click at [1127, 292] on span "- Instagram" at bounding box center [1096, 300] width 100 height 16
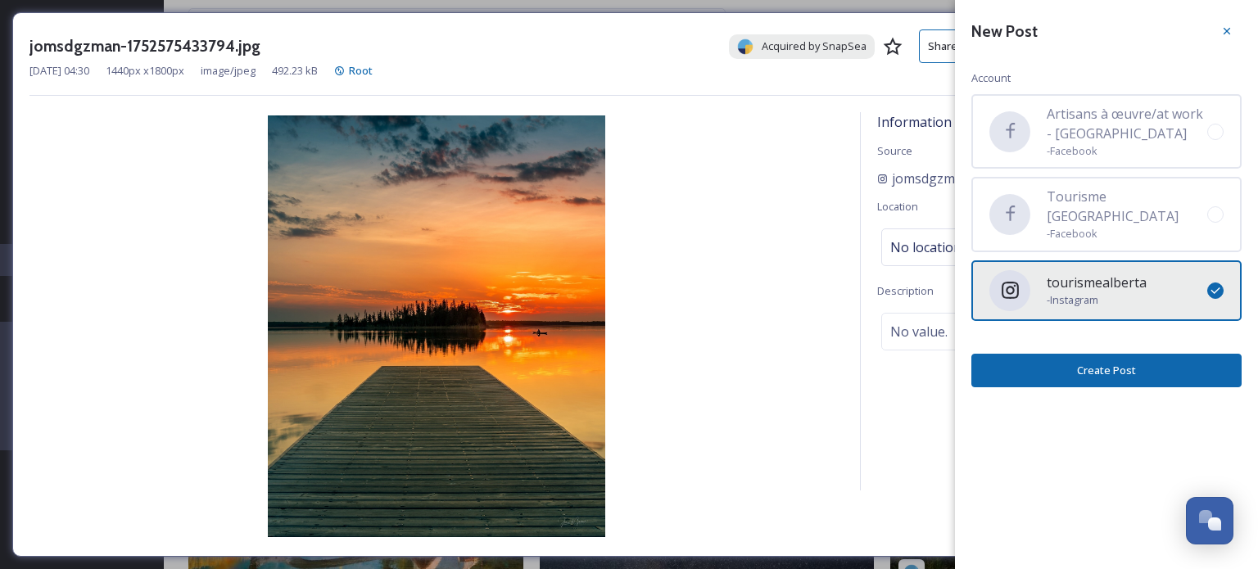
click at [1069, 354] on button "Create Post" at bounding box center [1106, 371] width 270 height 34
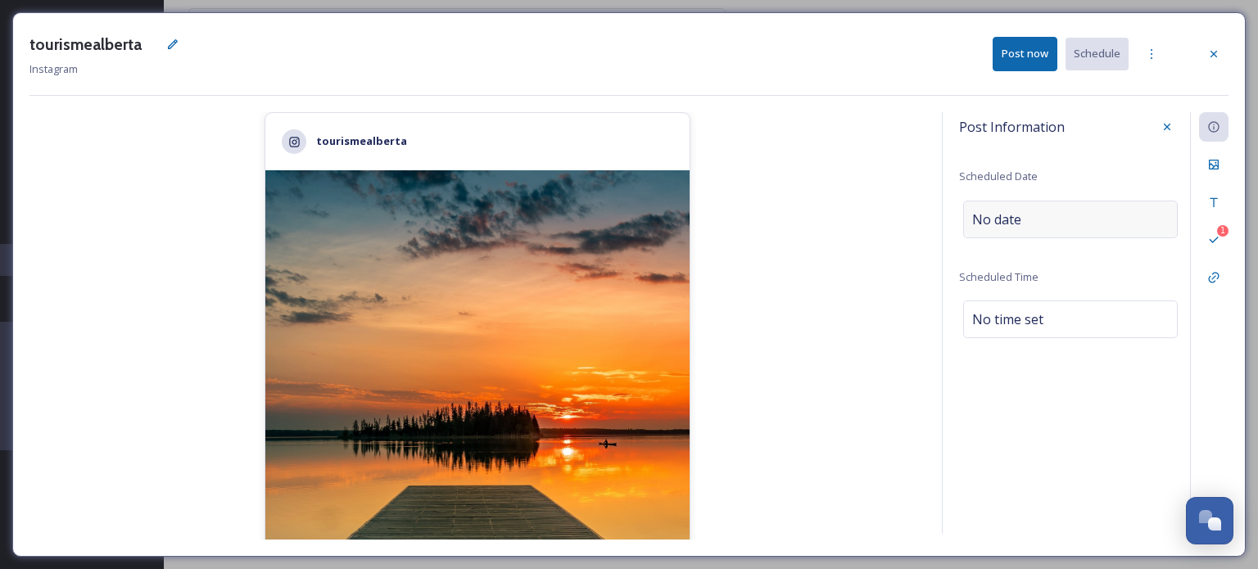
click at [999, 221] on span "No date" at bounding box center [996, 220] width 49 height 20
click at [999, 221] on input "text" at bounding box center [1044, 219] width 163 height 36
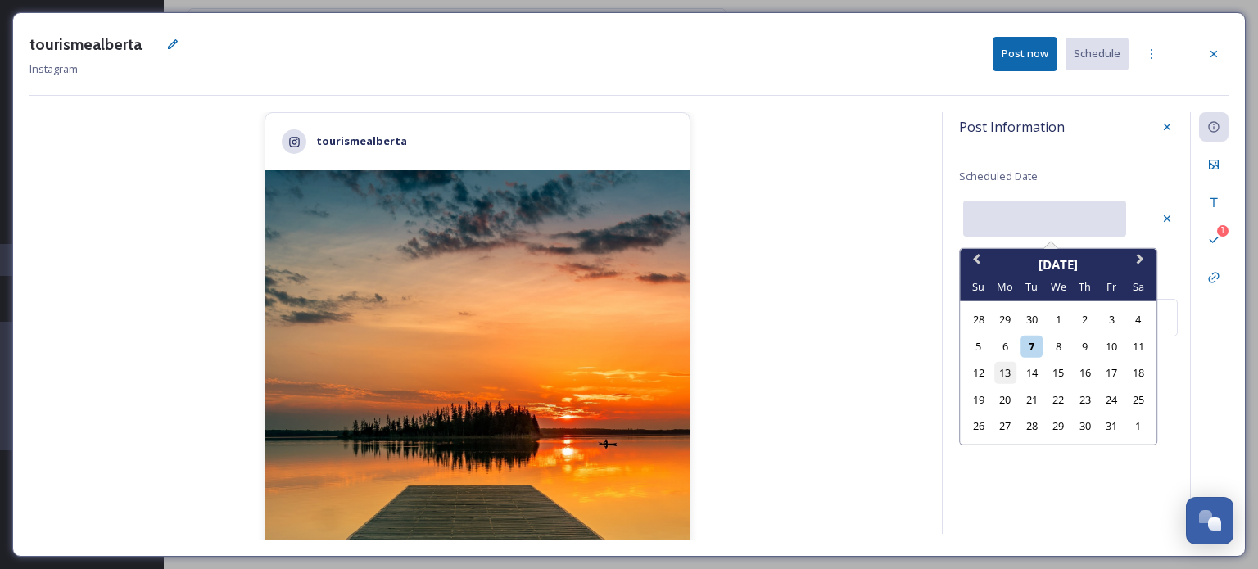
click at [1001, 377] on div "13" at bounding box center [1005, 373] width 22 height 22
type input "[DATE]"
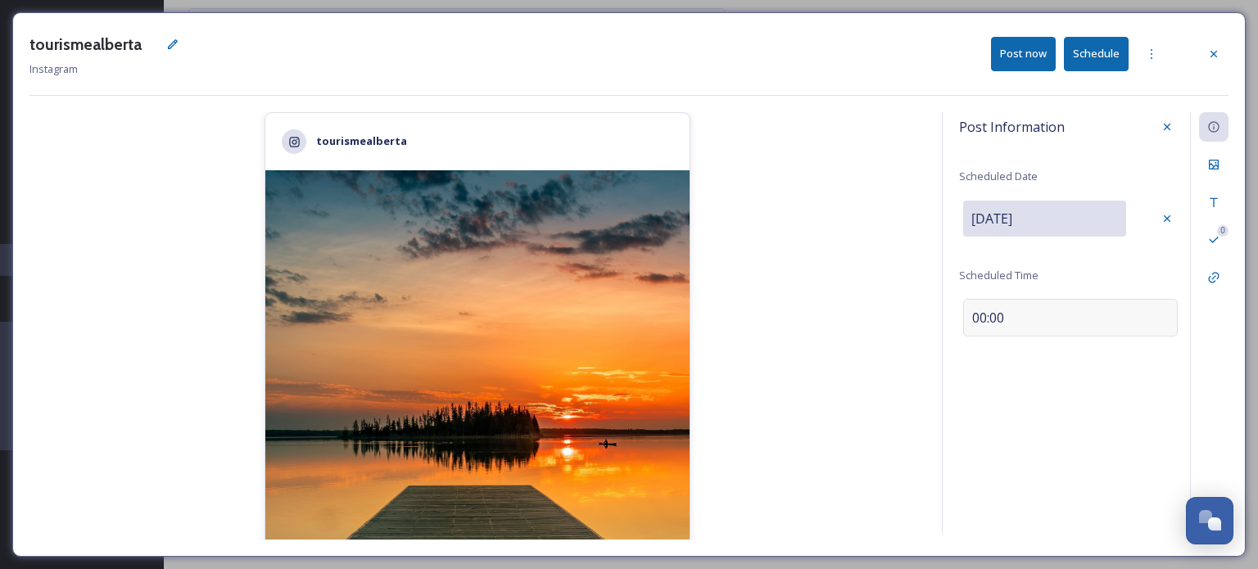
click at [979, 323] on span "00:00" at bounding box center [988, 318] width 32 height 20
click at [976, 316] on input "09:40" at bounding box center [1014, 315] width 110 height 39
type input "07:00"
click at [1161, 318] on icon at bounding box center [1166, 316] width 13 height 13
click at [1218, 199] on icon at bounding box center [1213, 202] width 13 height 13
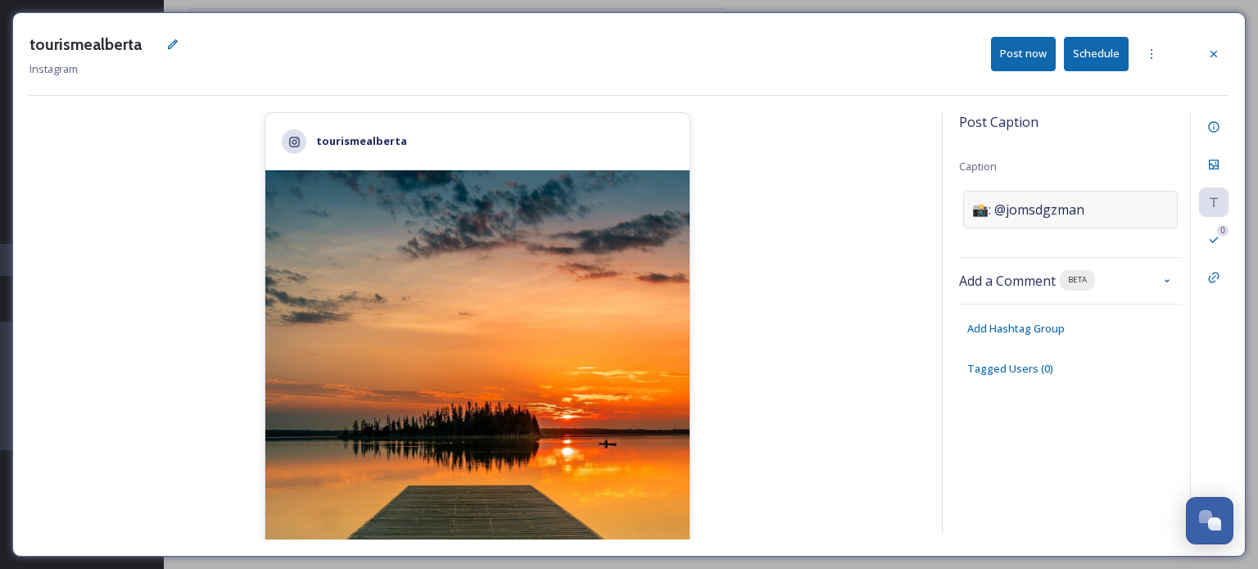
click at [1028, 197] on div "📸: @jomsdgzman" at bounding box center [1070, 210] width 215 height 38
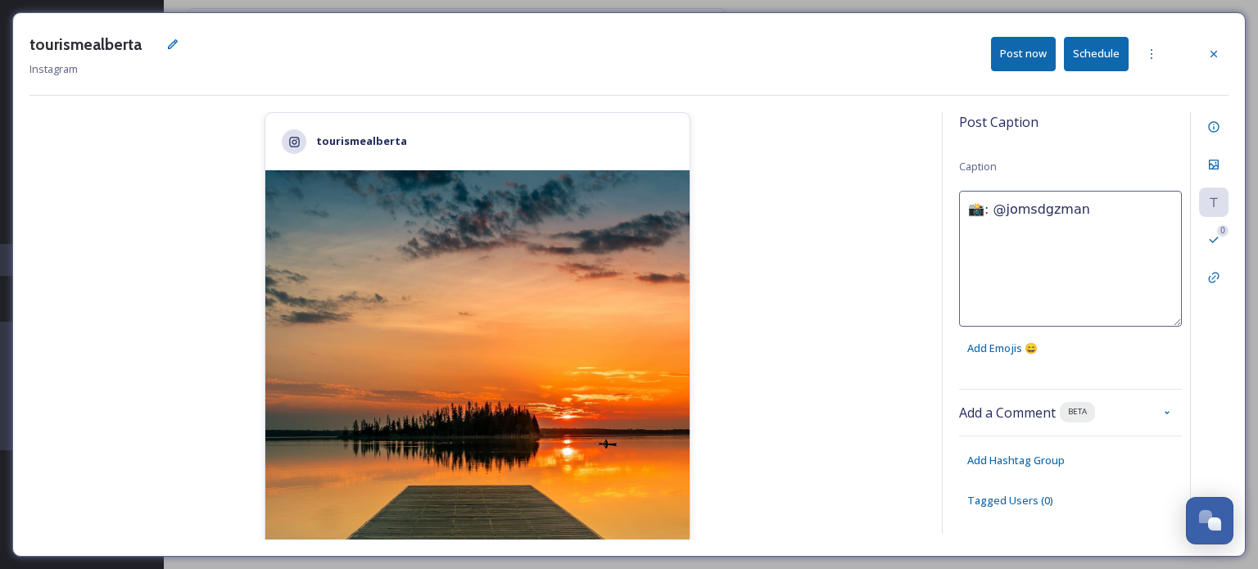
click at [1005, 202] on textarea "📸: @jomsdgzman" at bounding box center [1070, 259] width 223 height 136
paste textarea "Bonne [DATE]! Aujourd’hui, on prend un moment pour apprécier les paysages, les …"
type textarea "Bonne [DATE]! Aujourd’hui, on prend un moment pour apprécier les paysages, les …"
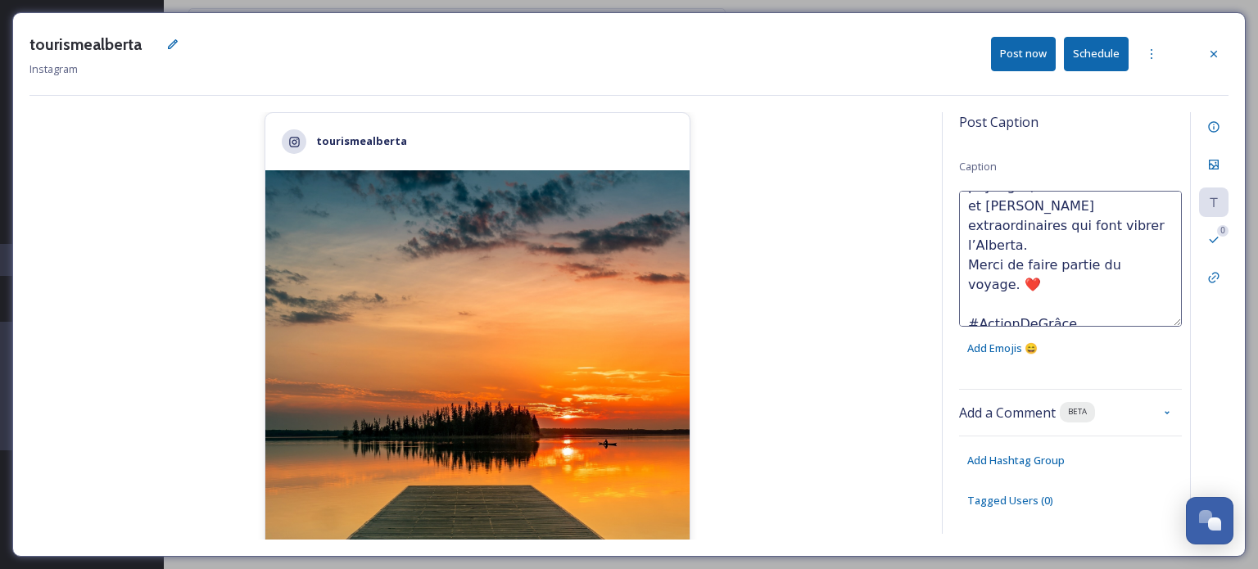
scroll to position [118, 0]
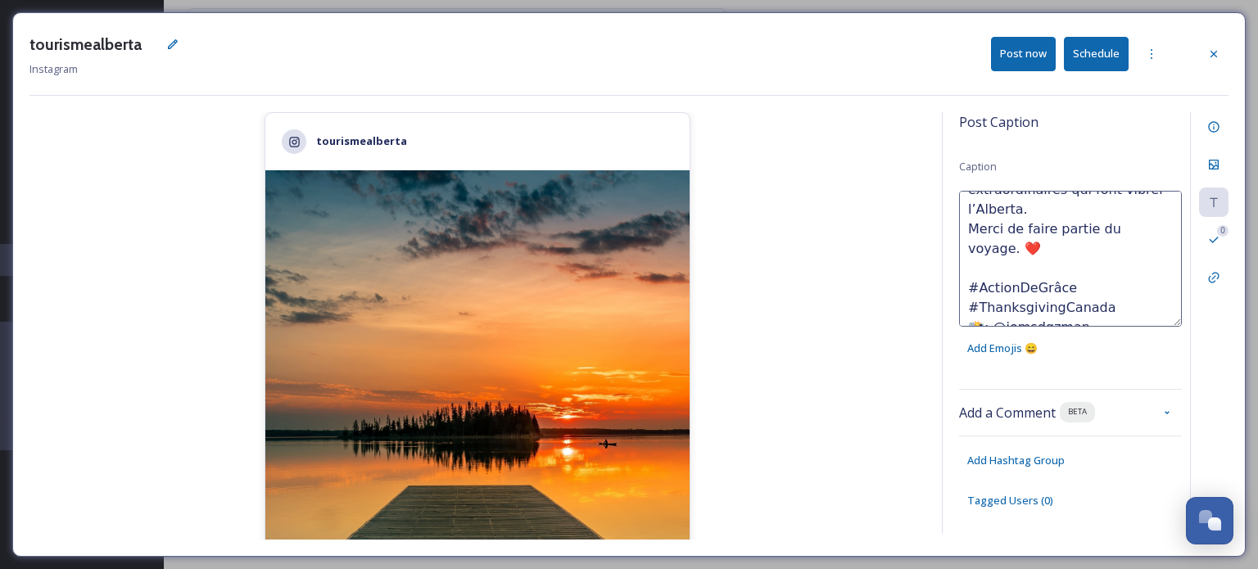
click at [1101, 61] on button "Schedule" at bounding box center [1096, 54] width 65 height 34
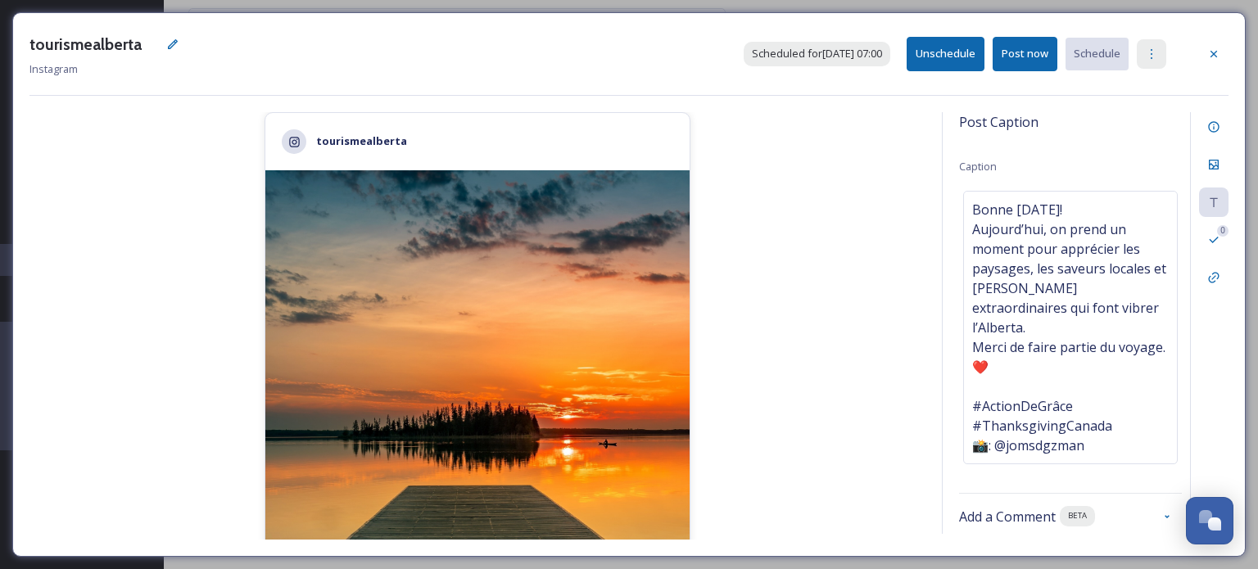
click at [1158, 60] on div at bounding box center [1150, 53] width 29 height 29
click at [1113, 84] on span "Duplicate Post" at bounding box center [1122, 90] width 70 height 16
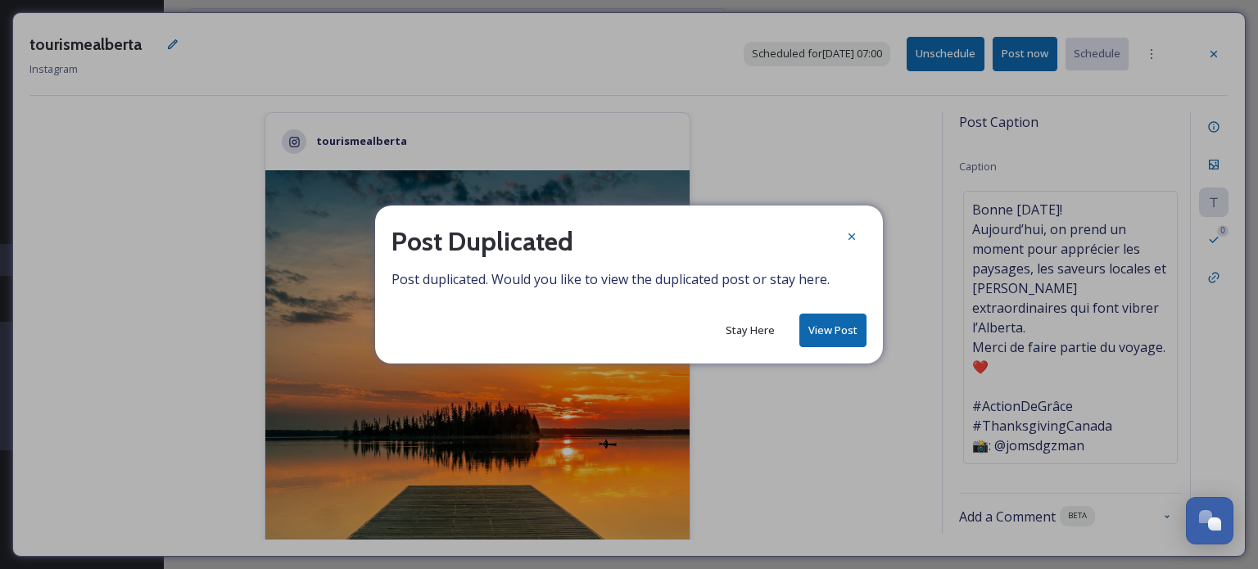
click at [844, 324] on button "View Post" at bounding box center [832, 331] width 67 height 34
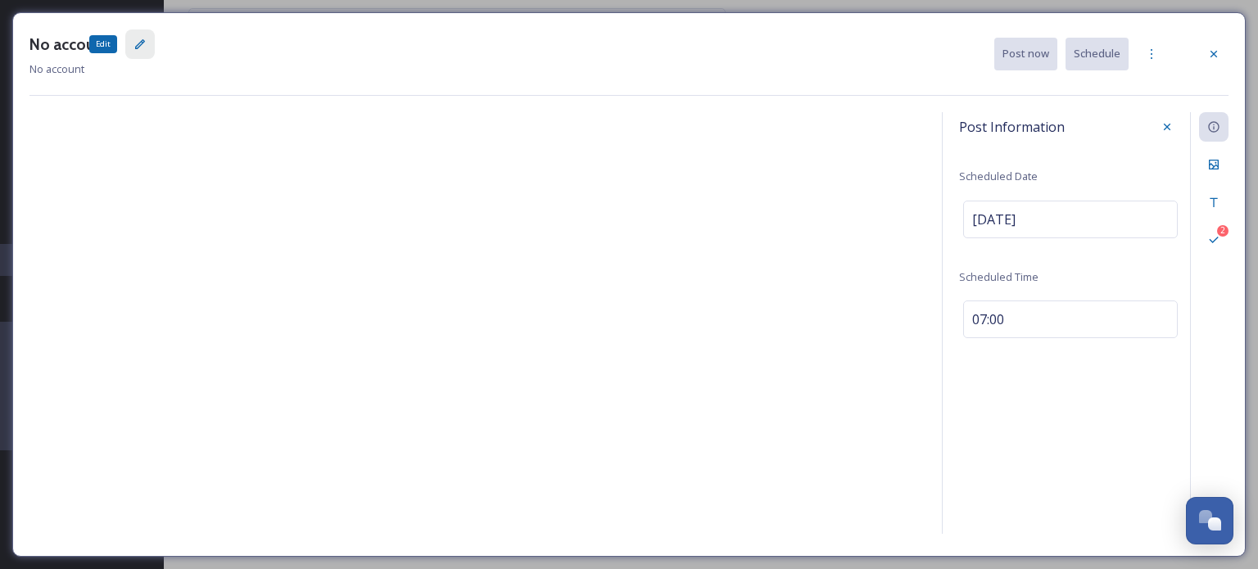
click at [141, 43] on icon at bounding box center [139, 44] width 13 height 13
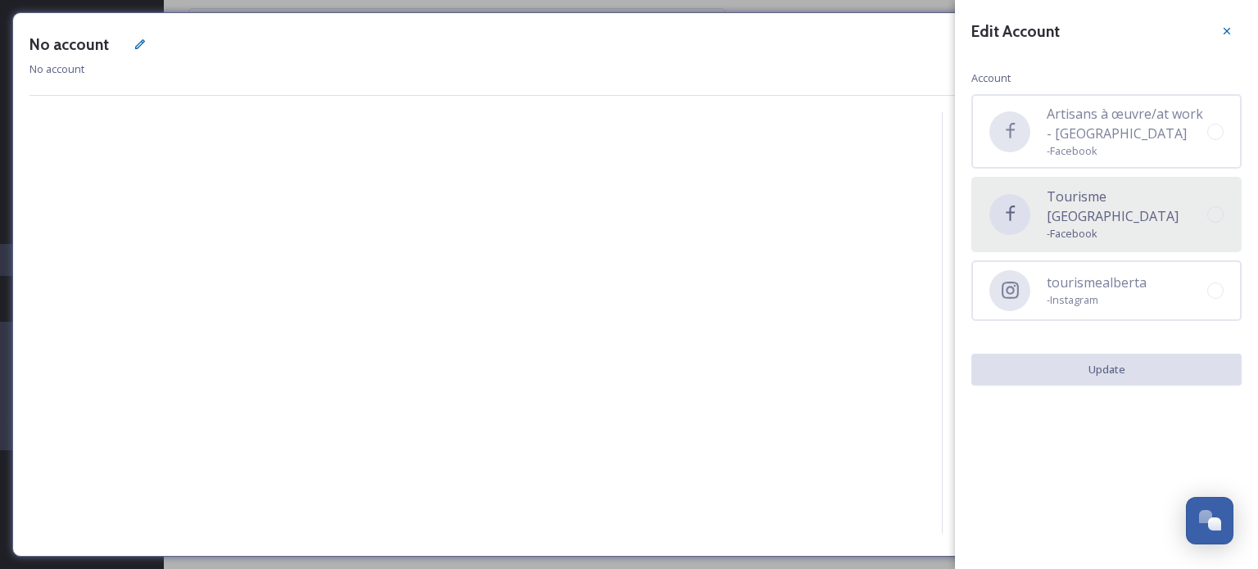
click at [1063, 226] on span "- Facebook" at bounding box center [1126, 234] width 160 height 16
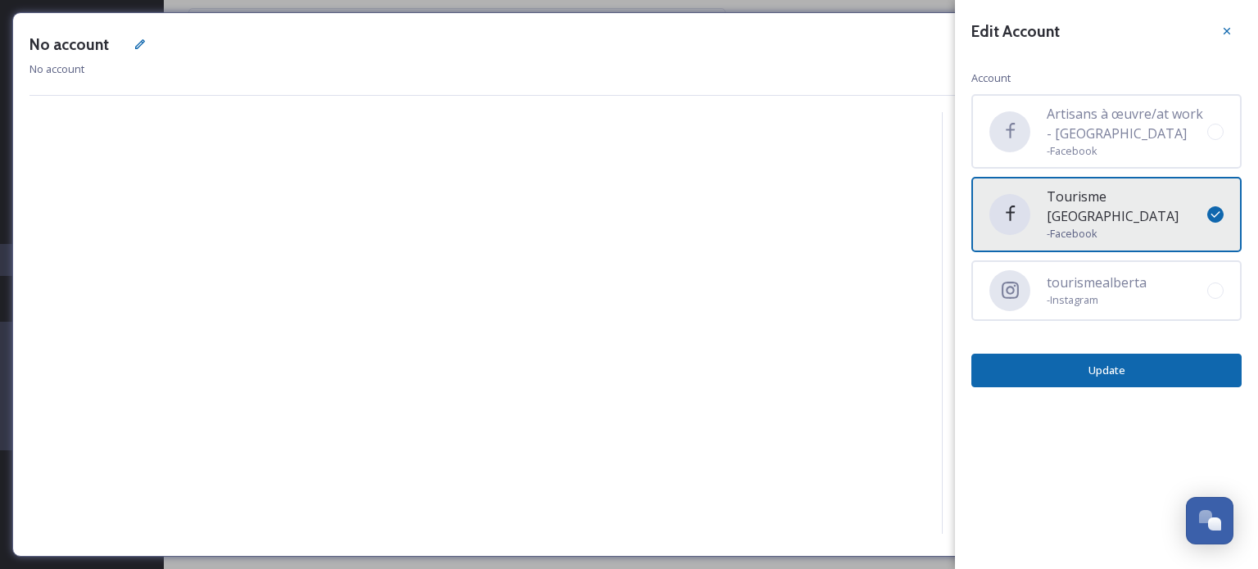
click at [1141, 331] on div "Edit Account Account Artisans à œuvre/at work - [GEOGRAPHIC_DATA] - Facebook To…" at bounding box center [1106, 202] width 303 height 404
click at [1143, 354] on button "Update" at bounding box center [1106, 371] width 270 height 34
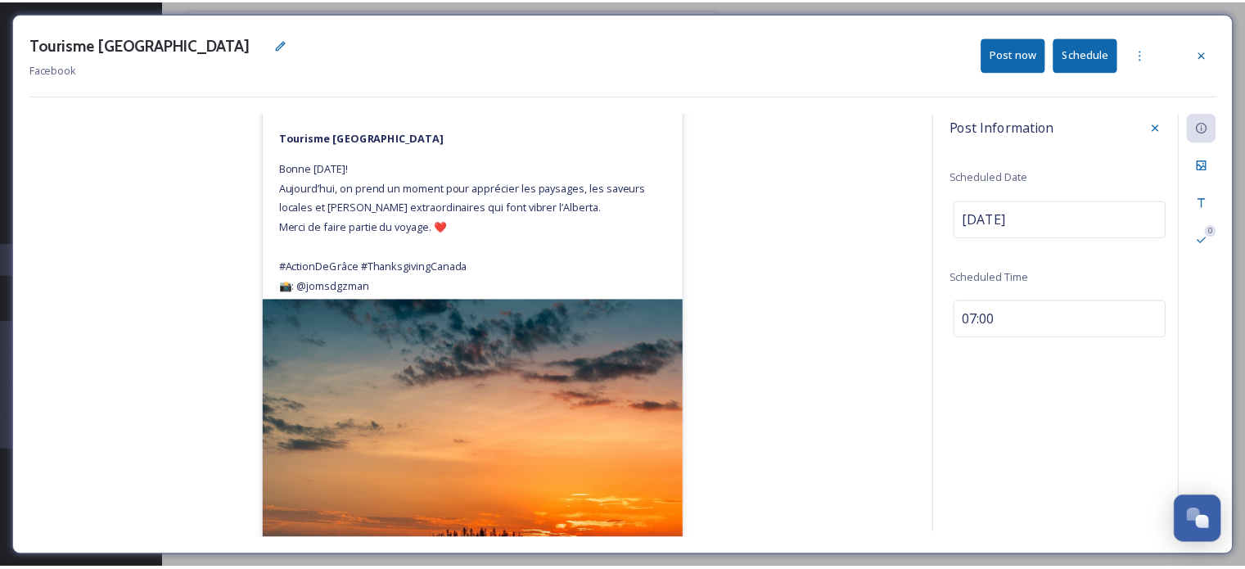
scroll to position [164, 0]
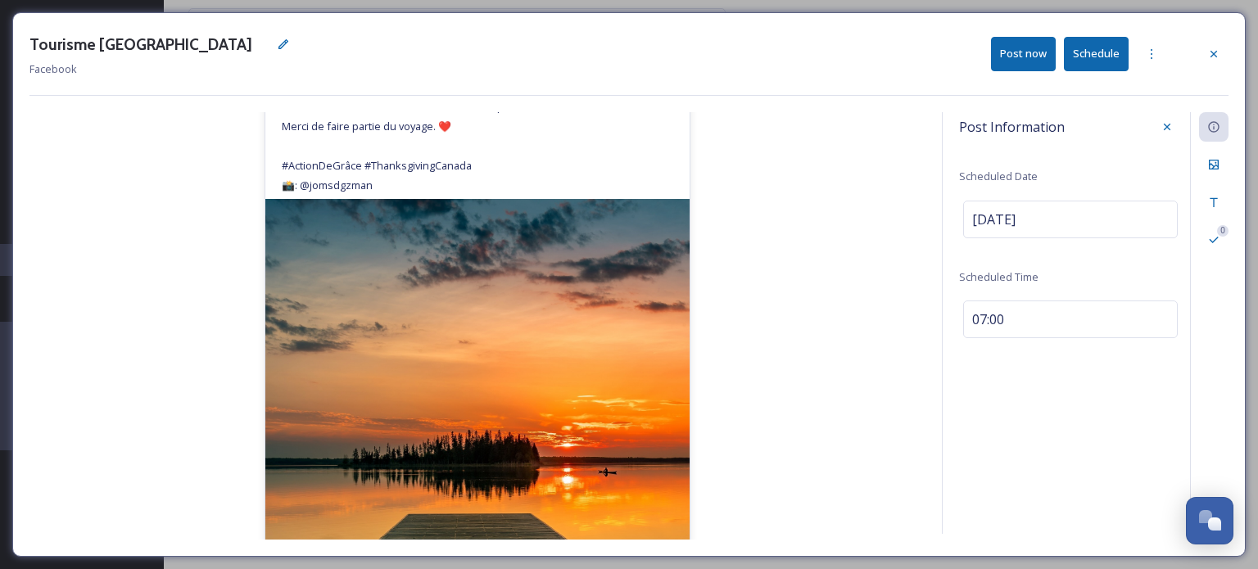
click at [1093, 61] on button "Schedule" at bounding box center [1096, 54] width 65 height 34
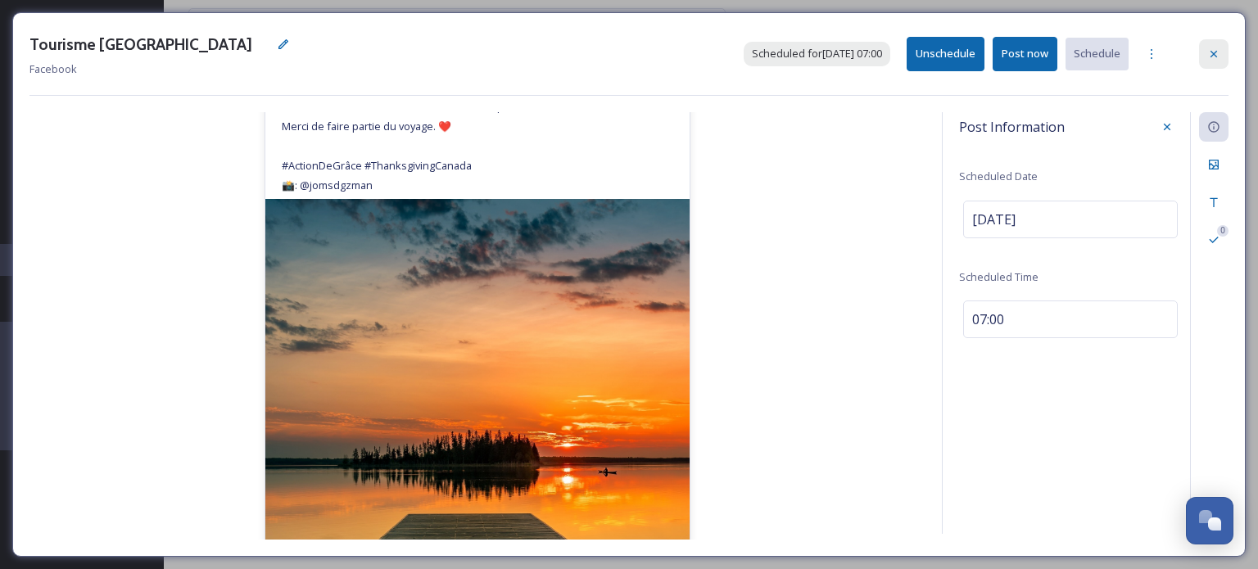
click at [1213, 54] on icon at bounding box center [1213, 54] width 7 height 7
